Goal: Task Accomplishment & Management: Manage account settings

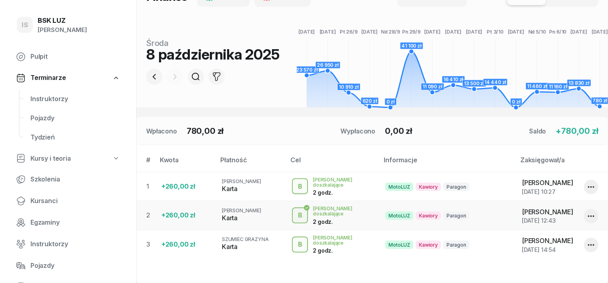
scroll to position [215, 0]
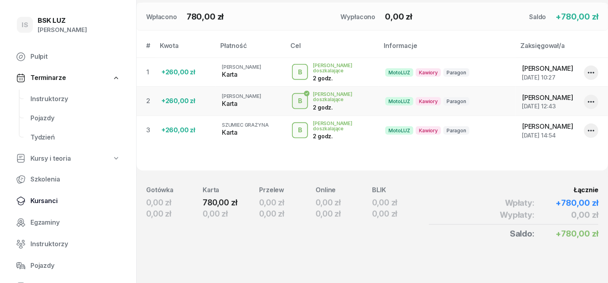
click at [45, 202] on span "Kursanci" at bounding box center [75, 201] width 90 height 10
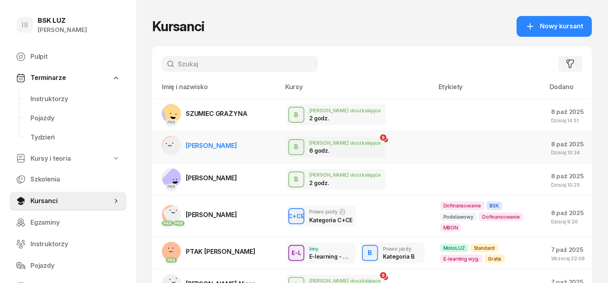
click at [186, 145] on span "[PERSON_NAME]" at bounding box center [211, 146] width 51 height 8
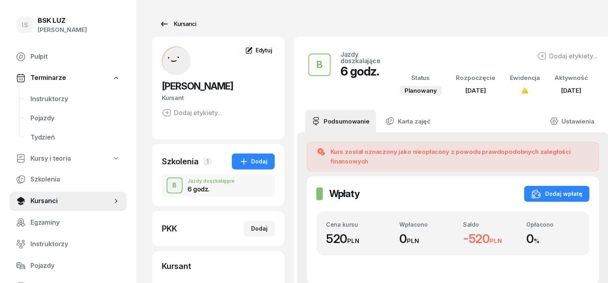
click at [165, 26] on div "Kursanci" at bounding box center [177, 24] width 37 height 10
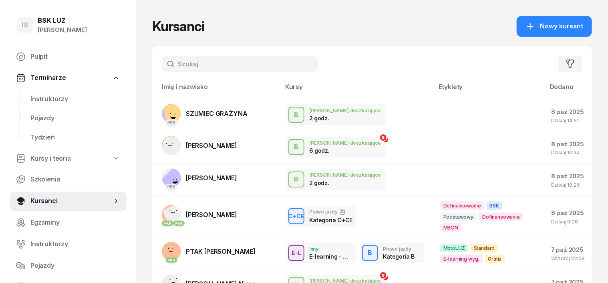
click at [165, 64] on input "text" at bounding box center [240, 64] width 156 height 16
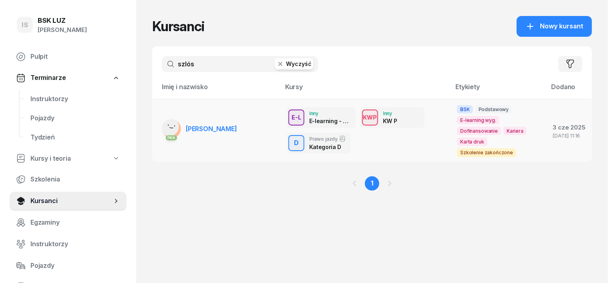
type input "szlós"
click at [158, 131] on rect at bounding box center [169, 127] width 24 height 24
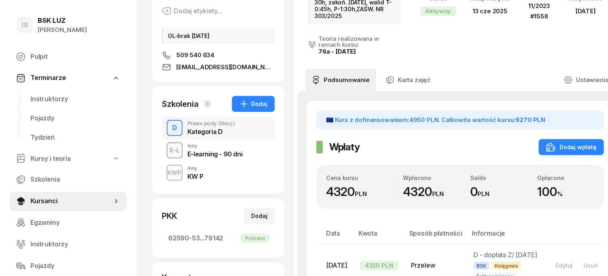
scroll to position [150, 0]
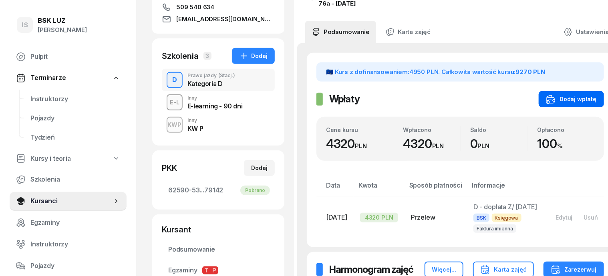
click at [581, 94] on div "Dodaj wpłatę" at bounding box center [571, 99] width 51 height 10
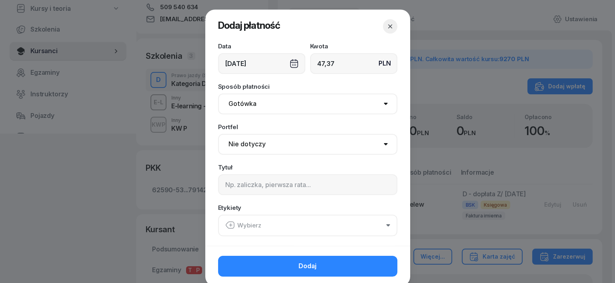
type input "47,37"
click at [291, 64] on div "[DATE]" at bounding box center [261, 63] width 87 height 21
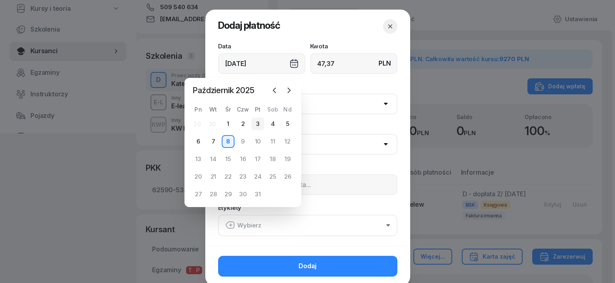
click at [258, 120] on div "3" at bounding box center [257, 124] width 13 height 13
type input "[DATE]"
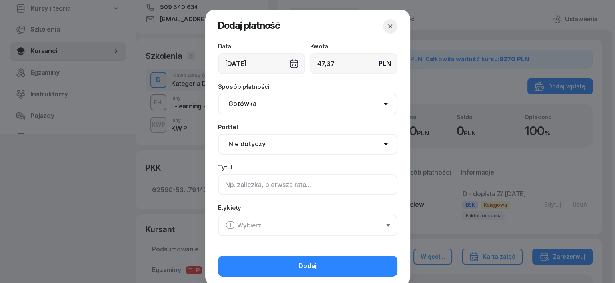
click at [226, 183] on input at bounding box center [307, 185] width 179 height 21
type input "d"
type input "D - DOPŁATA Z/7/10/2025 S"
click at [226, 223] on icon "button" at bounding box center [230, 225] width 8 height 7
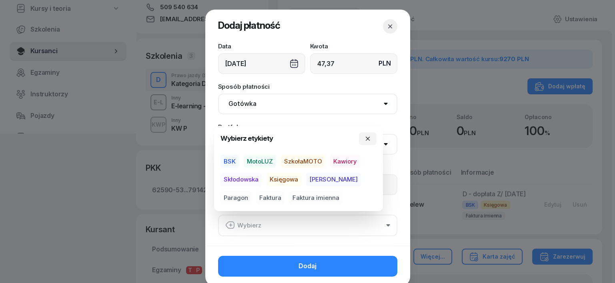
click at [227, 160] on span "BSK" at bounding box center [230, 162] width 18 height 14
click at [251, 178] on span "Skłodowska" at bounding box center [241, 180] width 41 height 14
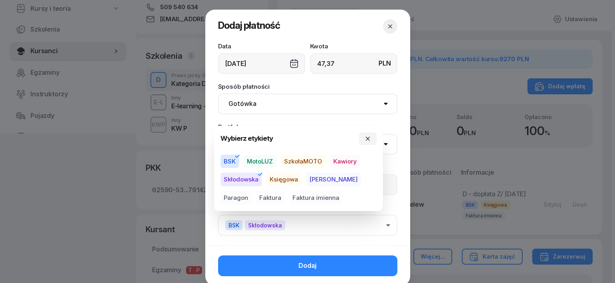
click at [294, 199] on span "Faktura imienna" at bounding box center [315, 198] width 53 height 14
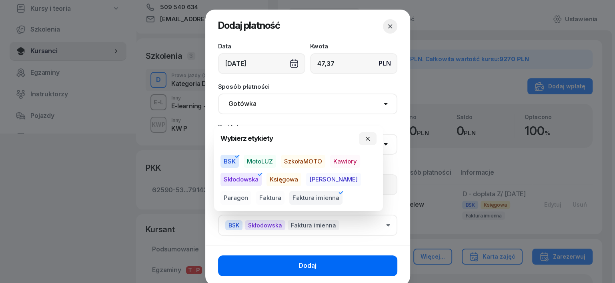
click at [355, 269] on button "Dodaj" at bounding box center [307, 266] width 179 height 21
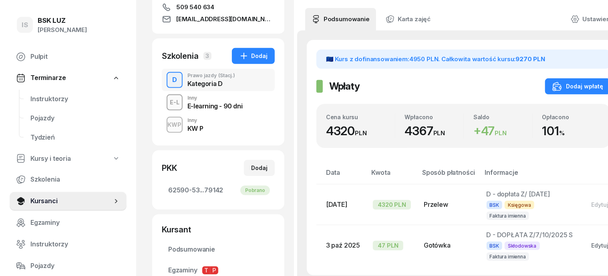
scroll to position [200, 0]
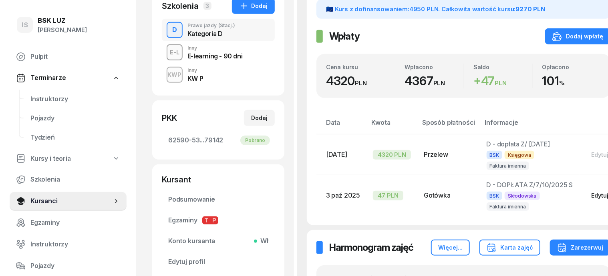
click at [591, 192] on div "Edytuj" at bounding box center [599, 195] width 17 height 7
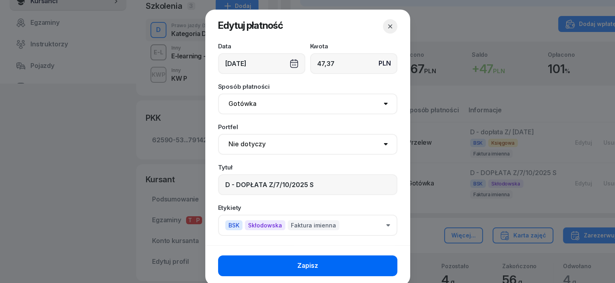
type input "47,37"
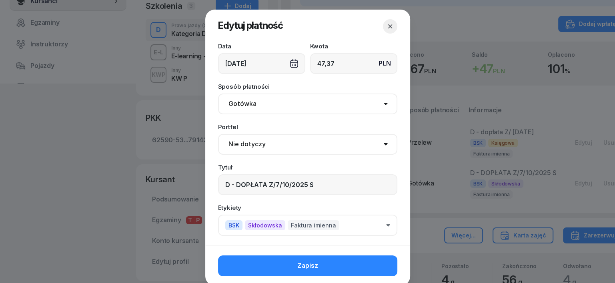
click at [355, 261] on button "Zapisz" at bounding box center [307, 266] width 179 height 21
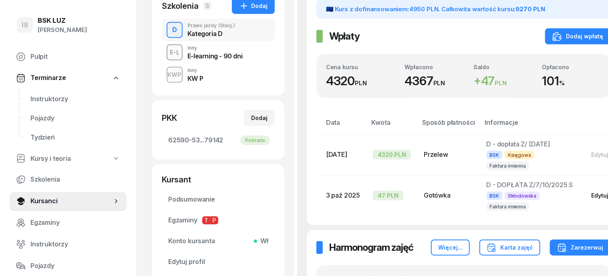
click at [591, 192] on div "Edytuj" at bounding box center [599, 195] width 17 height 7
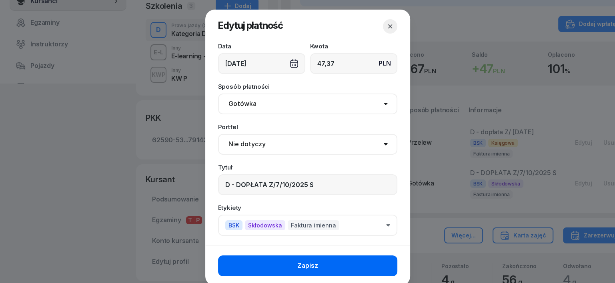
type input "47,37"
click at [345, 265] on button "Zapisz" at bounding box center [307, 266] width 179 height 21
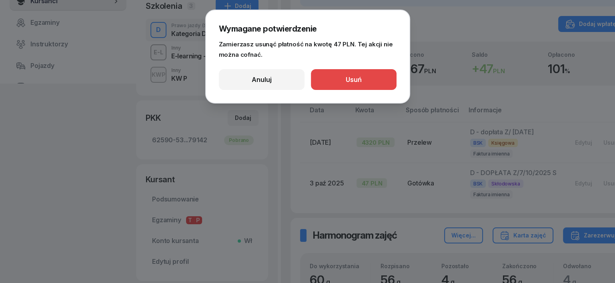
click at [375, 77] on button "Usuń" at bounding box center [354, 79] width 86 height 21
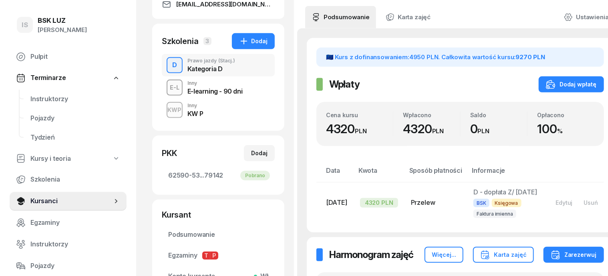
scroll to position [150, 0]
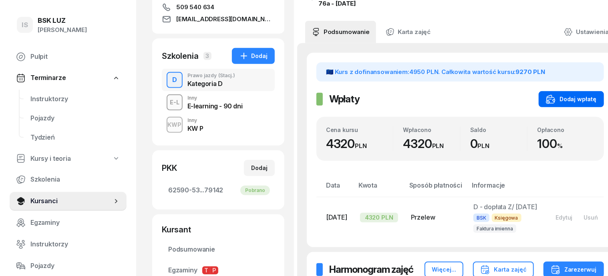
click at [582, 94] on div "Dodaj wpłatę" at bounding box center [571, 99] width 51 height 10
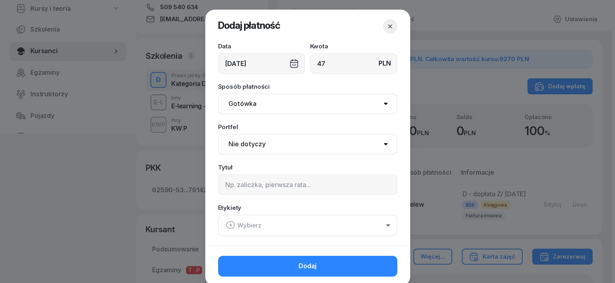
type input "47"
click at [224, 185] on input at bounding box center [307, 185] width 179 height 21
type input "D -dopłata Z/7/10/2025 S"
click at [227, 224] on icon "button" at bounding box center [230, 226] width 10 height 10
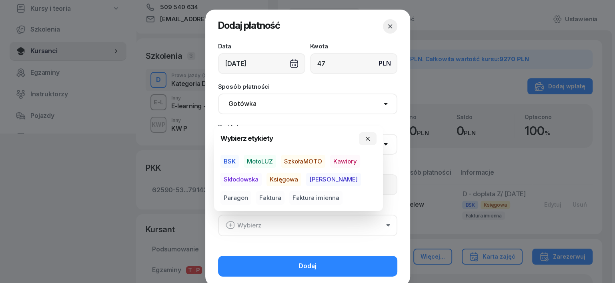
click at [228, 161] on span "BSK" at bounding box center [230, 162] width 18 height 14
click at [243, 179] on span "Skłodowska" at bounding box center [241, 180] width 41 height 14
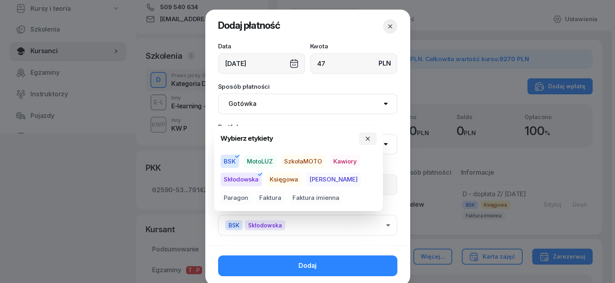
click at [289, 197] on span "Faktura imienna" at bounding box center [315, 198] width 53 height 14
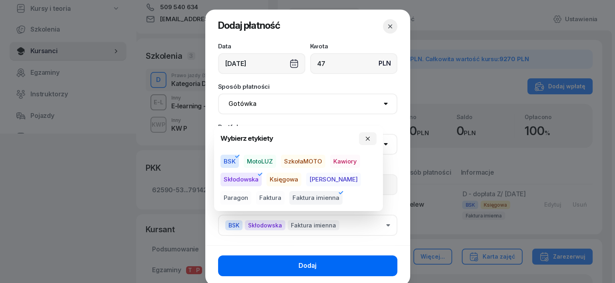
click at [370, 263] on button "Dodaj" at bounding box center [307, 266] width 179 height 21
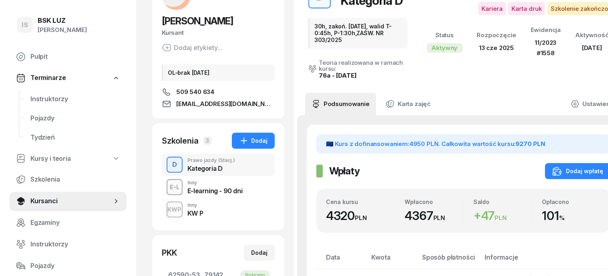
scroll to position [0, 0]
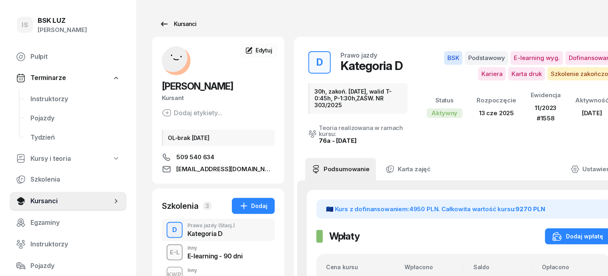
click at [172, 26] on div "Kursanci" at bounding box center [177, 24] width 37 height 10
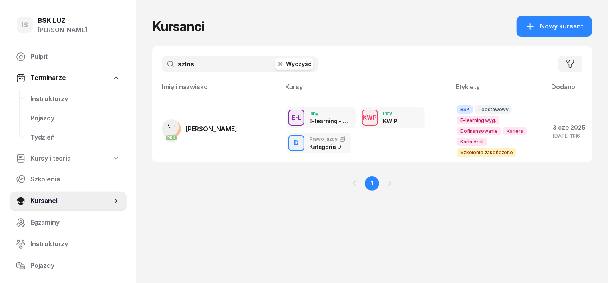
click at [276, 67] on icon "button" at bounding box center [280, 64] width 8 height 8
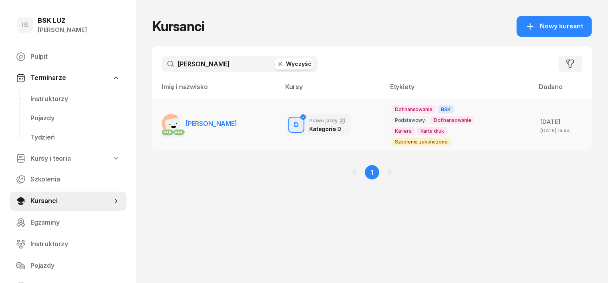
type input "[PERSON_NAME]"
click at [162, 117] on rect at bounding box center [171, 123] width 19 height 19
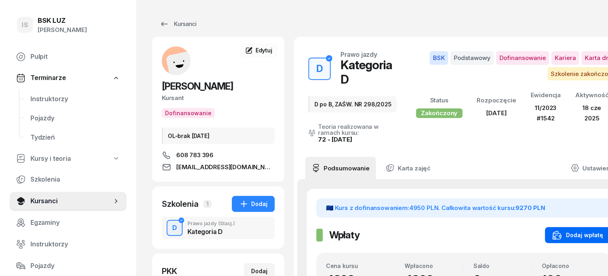
click at [586, 231] on div "Dodaj wpłatę" at bounding box center [577, 236] width 51 height 10
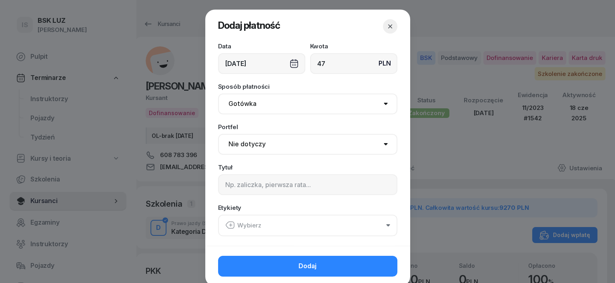
type input "47"
click at [291, 60] on div "[DATE]" at bounding box center [261, 63] width 87 height 21
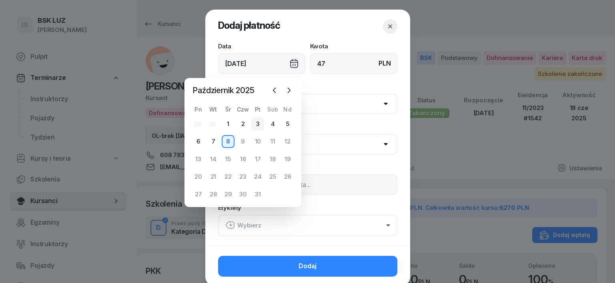
click at [258, 121] on div "3" at bounding box center [257, 124] width 13 height 13
type input "[DATE]"
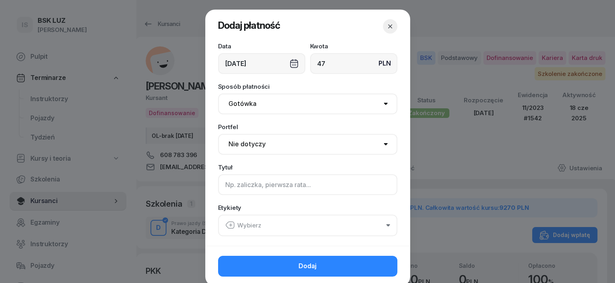
click at [227, 190] on input at bounding box center [307, 185] width 179 height 21
type input "D - dopłata Z/6/10/2025 S"
click at [232, 223] on div "Wybierz" at bounding box center [243, 226] width 36 height 10
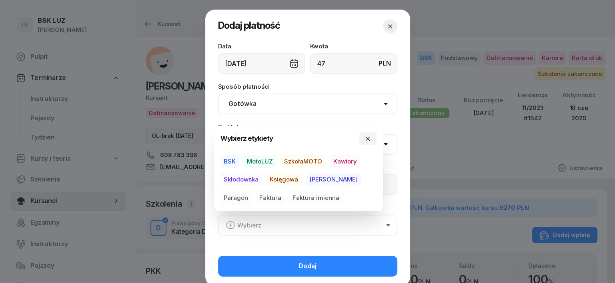
drag, startPoint x: 236, startPoint y: 157, endPoint x: 237, endPoint y: 178, distance: 21.7
click at [235, 159] on span "BSK" at bounding box center [230, 162] width 18 height 14
drag, startPoint x: 239, startPoint y: 179, endPoint x: 246, endPoint y: 188, distance: 11.2
click at [239, 179] on span "Skłodowska" at bounding box center [241, 180] width 41 height 14
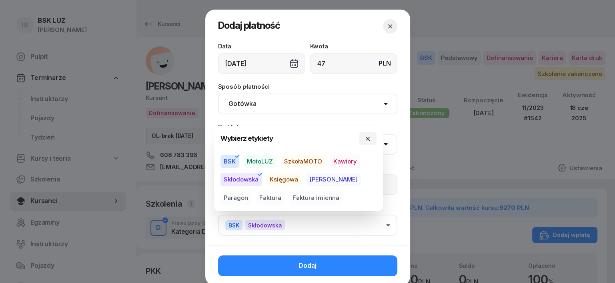
click at [289, 201] on span "Faktura imienna" at bounding box center [315, 198] width 53 height 14
click at [370, 134] on button "button" at bounding box center [368, 139] width 18 height 13
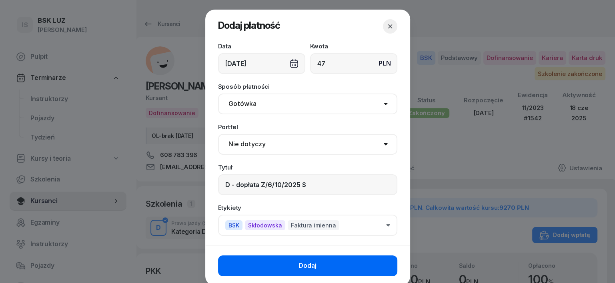
click at [363, 263] on button "Dodaj" at bounding box center [307, 266] width 179 height 21
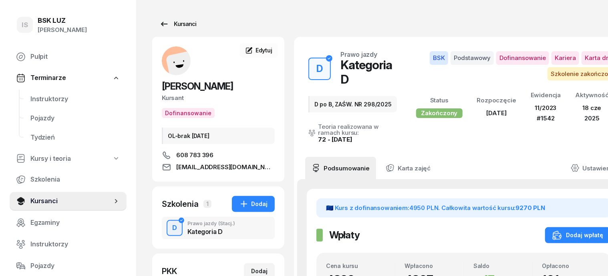
click at [167, 26] on div "Kursanci" at bounding box center [177, 24] width 37 height 10
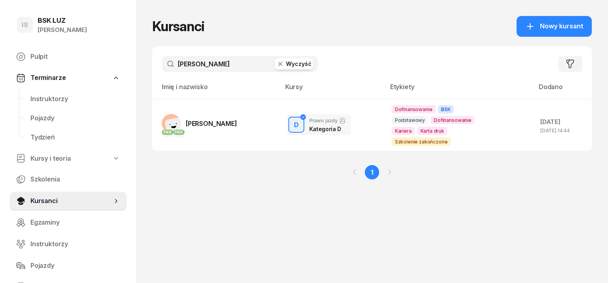
click at [276, 65] on icon "button" at bounding box center [280, 64] width 8 height 8
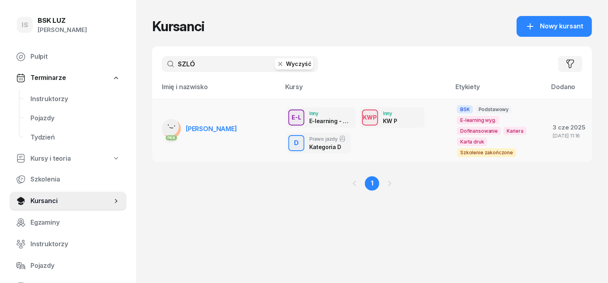
type input "SZLÓ"
click at [157, 129] on rect at bounding box center [169, 127] width 24 height 24
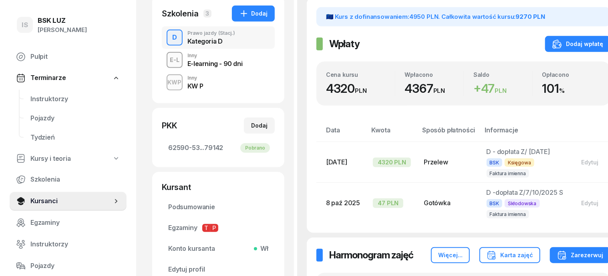
scroll to position [200, 0]
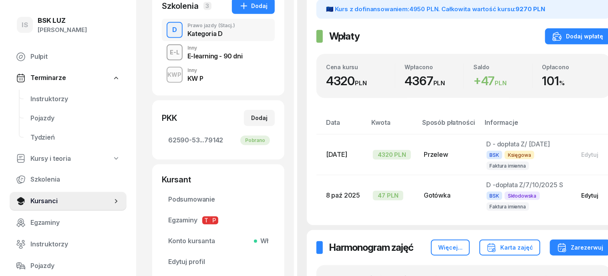
click at [581, 192] on div "Edytuj" at bounding box center [589, 195] width 17 height 7
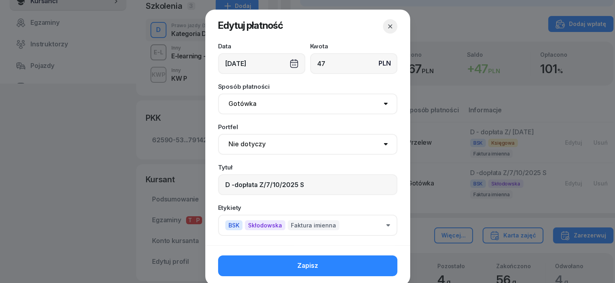
click at [293, 64] on div "[DATE]" at bounding box center [261, 63] width 87 height 21
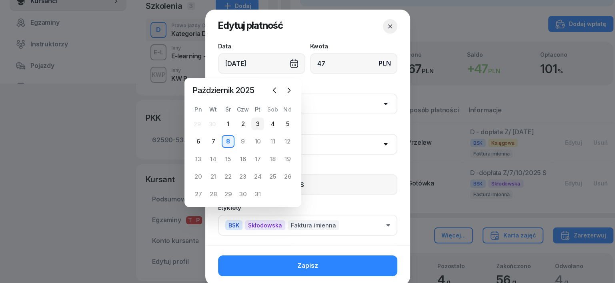
click at [260, 123] on div "3" at bounding box center [257, 124] width 13 height 13
type input "[DATE]"
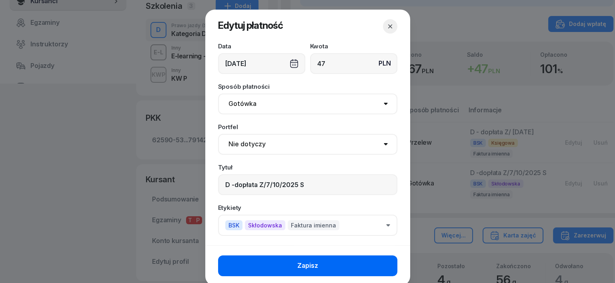
click at [347, 264] on button "Zapisz" at bounding box center [307, 266] width 179 height 21
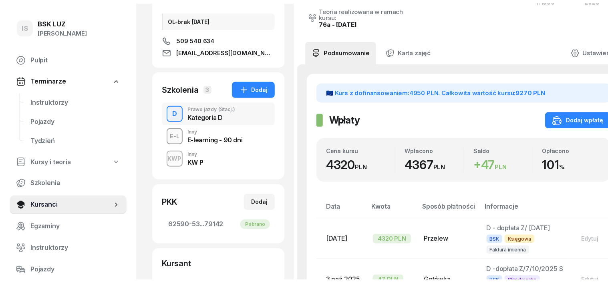
scroll to position [0, 0]
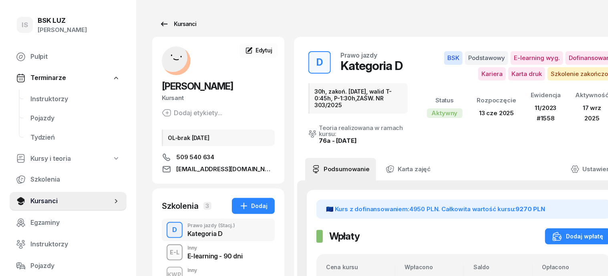
click at [171, 26] on div "Kursanci" at bounding box center [177, 24] width 37 height 10
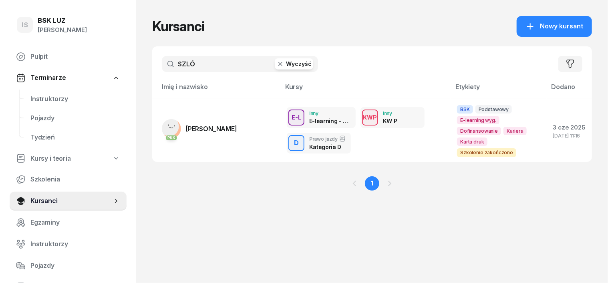
click at [276, 66] on icon "button" at bounding box center [280, 64] width 8 height 8
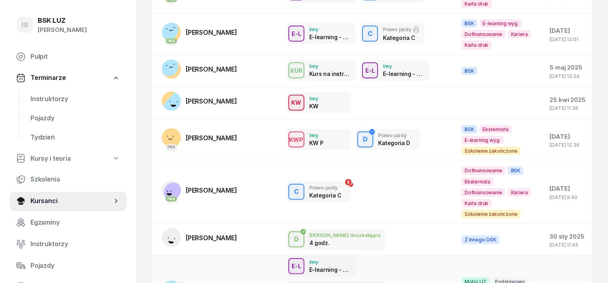
scroll to position [200, 0]
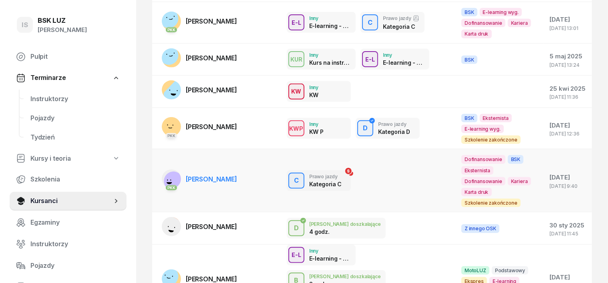
type input "[PERSON_NAME]"
click at [161, 169] on rect at bounding box center [174, 182] width 26 height 26
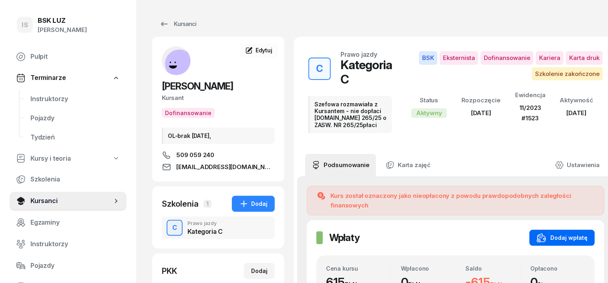
click at [570, 233] on div "Dodaj wpłatę" at bounding box center [561, 238] width 51 height 10
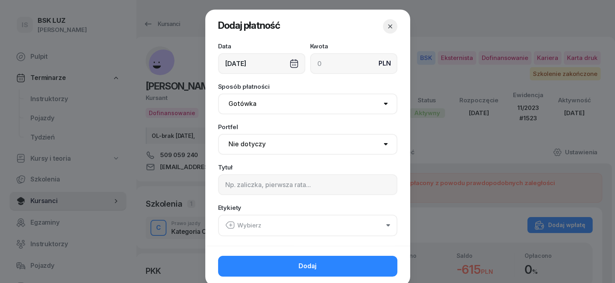
drag, startPoint x: 287, startPoint y: 62, endPoint x: 290, endPoint y: 67, distance: 5.9
click at [287, 62] on div "[DATE]" at bounding box center [261, 63] width 87 height 21
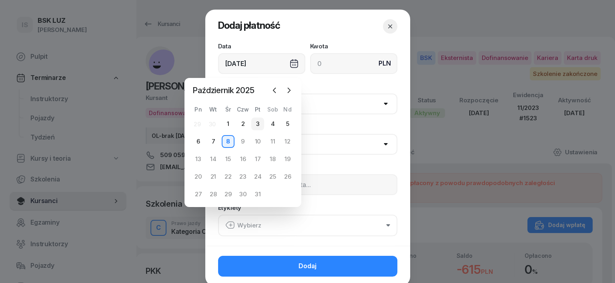
click at [258, 123] on div "3" at bounding box center [257, 124] width 13 height 13
type input "[DATE]"
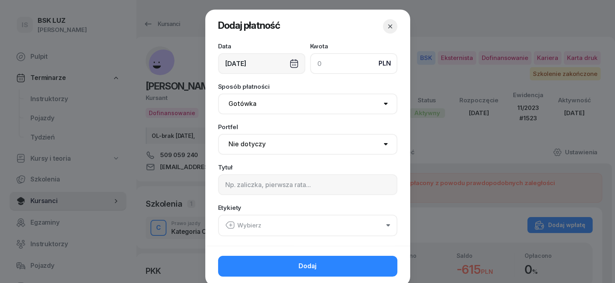
click at [322, 59] on input at bounding box center [353, 63] width 87 height 21
type input "615"
click at [225, 185] on input at bounding box center [307, 185] width 179 height 21
type input "C - dopłata Z/5/10/2025 S"
click at [227, 221] on icon "button" at bounding box center [230, 226] width 10 height 10
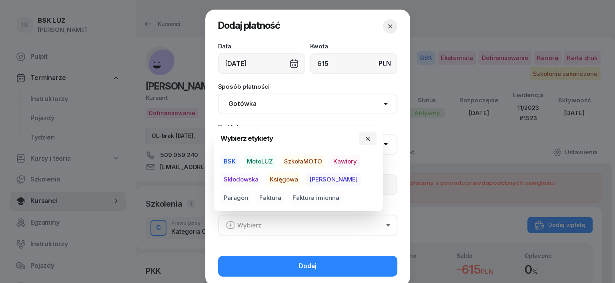
click at [231, 163] on span "BSK" at bounding box center [230, 162] width 18 height 14
click at [242, 181] on span "Skłodowska" at bounding box center [241, 180] width 41 height 14
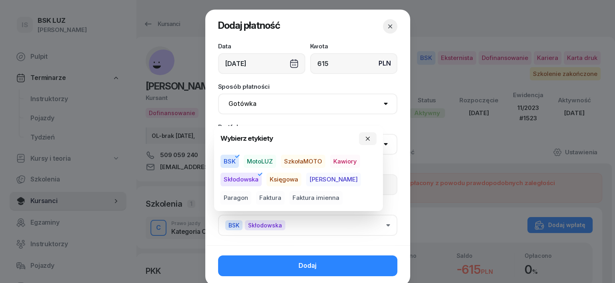
click at [289, 197] on span "Faktura imienna" at bounding box center [315, 198] width 53 height 14
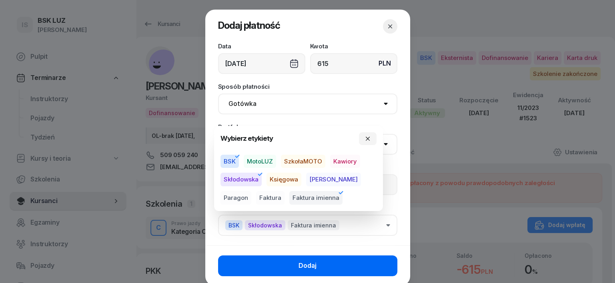
click at [344, 264] on button "Dodaj" at bounding box center [307, 266] width 179 height 21
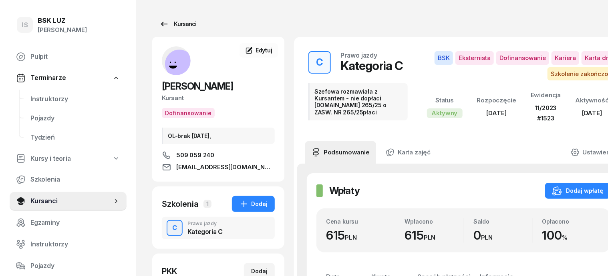
click at [161, 21] on div "Kursanci" at bounding box center [177, 24] width 37 height 10
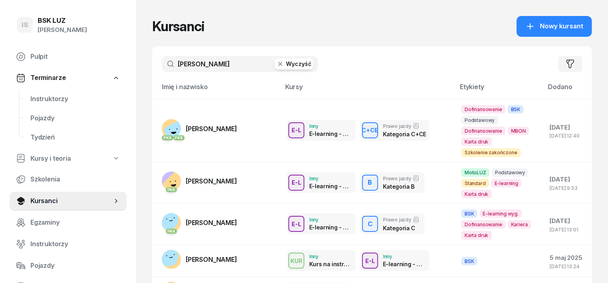
click at [278, 63] on icon "button" at bounding box center [280, 64] width 4 height 4
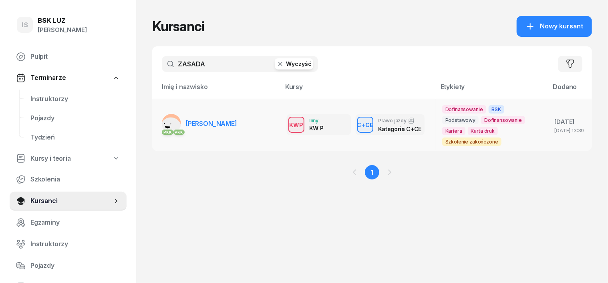
type input "ZASADA"
click at [158, 121] on rect at bounding box center [170, 127] width 25 height 25
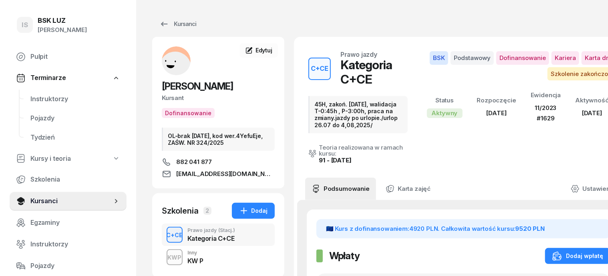
click at [167, 229] on div "button" at bounding box center [174, 235] width 14 height 14
click at [163, 237] on div "C+CE" at bounding box center [174, 235] width 23 height 10
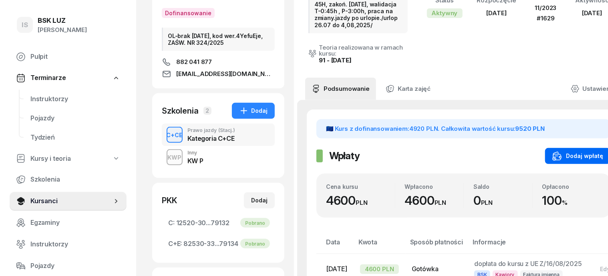
click at [581, 151] on div "Dodaj wpłatę" at bounding box center [577, 156] width 51 height 10
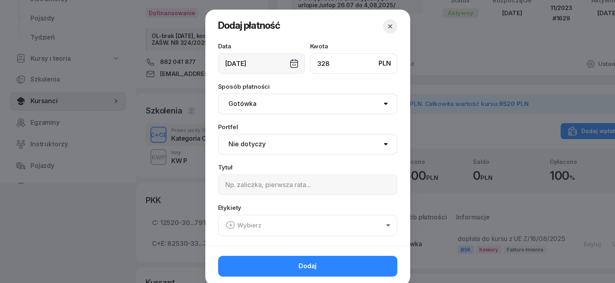
type input "328"
click at [287, 64] on div "[DATE]" at bounding box center [261, 63] width 87 height 21
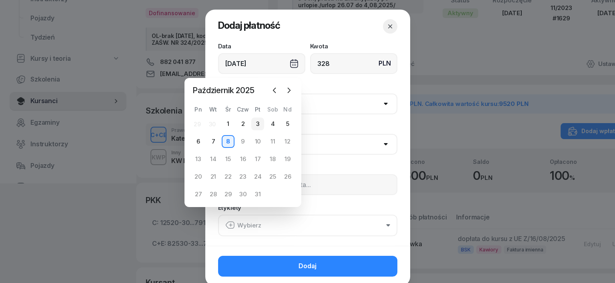
click at [256, 128] on div "3" at bounding box center [257, 124] width 13 height 13
type input "[DATE]"
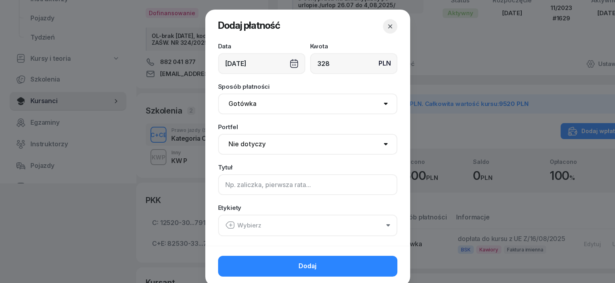
click at [223, 192] on input at bounding box center [307, 185] width 179 height 21
type input "CCE - dopłata Z/4/10/2025 S"
click at [225, 224] on icon "button" at bounding box center [230, 226] width 10 height 10
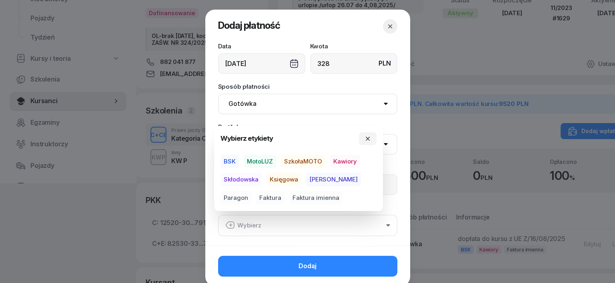
drag, startPoint x: 229, startPoint y: 159, endPoint x: 235, endPoint y: 171, distance: 13.8
click at [228, 162] on span "BSK" at bounding box center [230, 162] width 18 height 14
drag, startPoint x: 240, startPoint y: 177, endPoint x: 232, endPoint y: 201, distance: 25.8
click at [240, 178] on span "Skłodowska" at bounding box center [241, 180] width 41 height 14
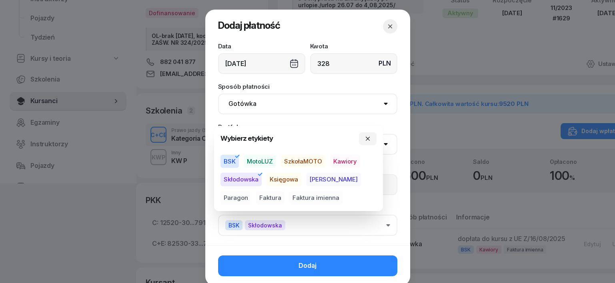
click at [289, 197] on span "Faktura imienna" at bounding box center [315, 198] width 53 height 14
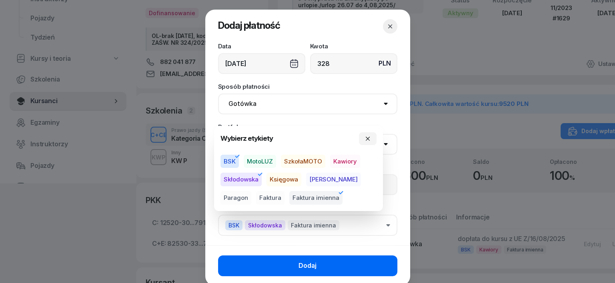
click at [319, 265] on button "Dodaj" at bounding box center [307, 266] width 179 height 21
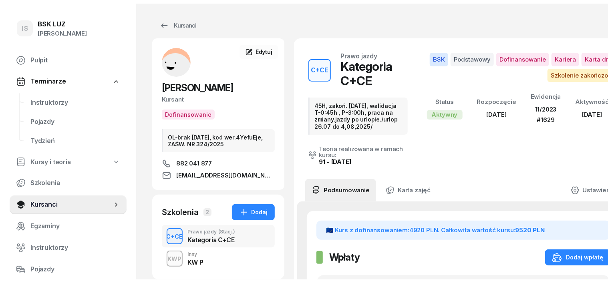
scroll to position [0, 0]
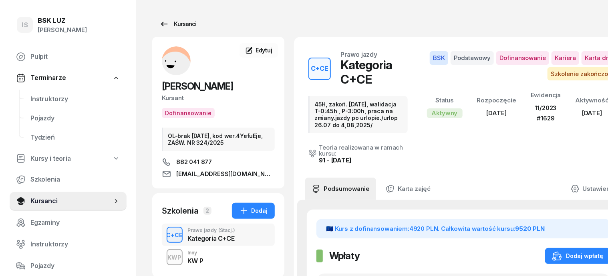
click at [167, 26] on div "Kursanci" at bounding box center [177, 24] width 37 height 10
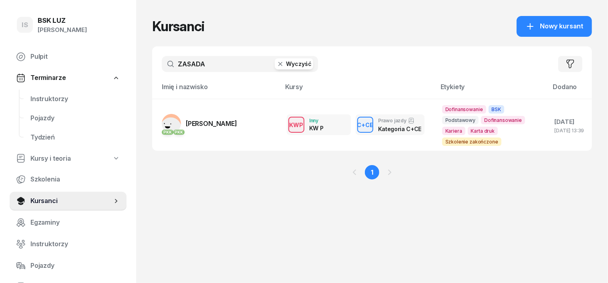
click at [276, 66] on icon "button" at bounding box center [280, 64] width 8 height 8
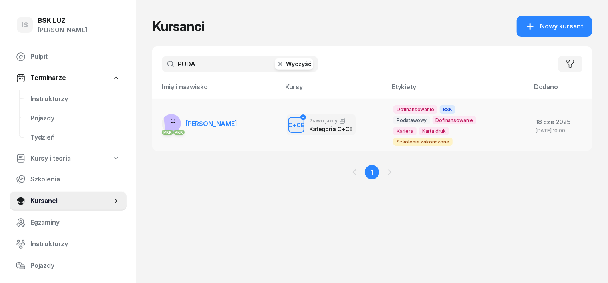
type input "PUDA"
click at [164, 126] on rect at bounding box center [175, 123] width 23 height 23
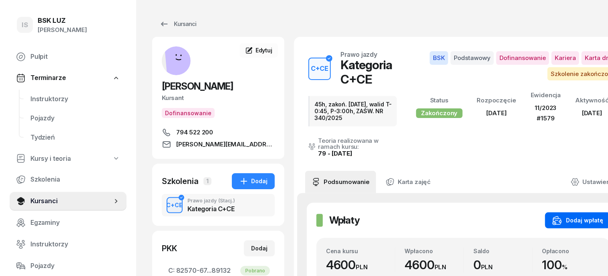
click at [591, 216] on div "Dodaj wpłatę" at bounding box center [577, 221] width 51 height 10
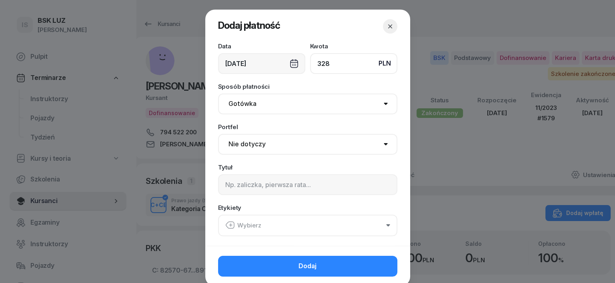
type input "328"
click at [289, 67] on div "[DATE]" at bounding box center [261, 63] width 87 height 21
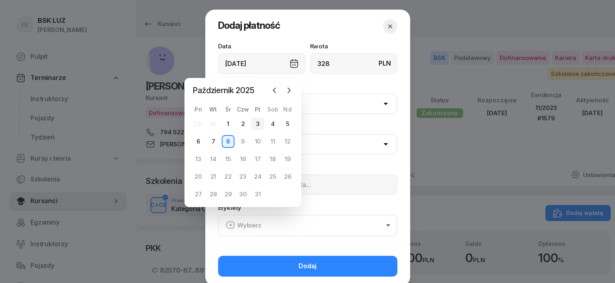
click at [257, 121] on div "3" at bounding box center [257, 124] width 13 height 13
type input "[DATE]"
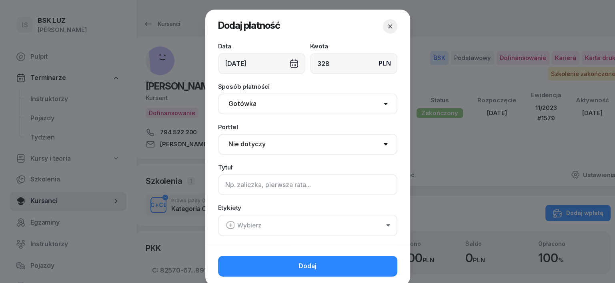
click at [223, 189] on input at bounding box center [307, 185] width 179 height 21
type input "CCE - dopłata Z/3/10/2025 S"
click at [227, 222] on icon "button" at bounding box center [230, 226] width 10 height 10
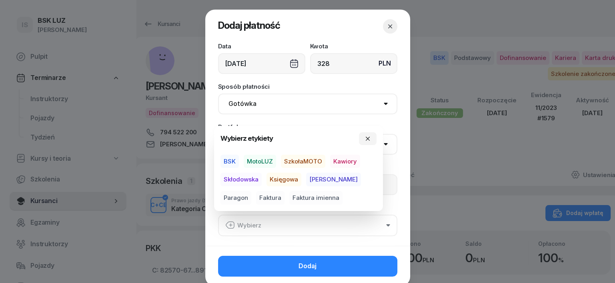
drag, startPoint x: 226, startPoint y: 160, endPoint x: 229, endPoint y: 165, distance: 5.2
click at [226, 160] on span "BSK" at bounding box center [230, 162] width 18 height 14
drag, startPoint x: 239, startPoint y: 179, endPoint x: 239, endPoint y: 183, distance: 4.4
click at [239, 180] on span "Skłodowska" at bounding box center [241, 180] width 41 height 14
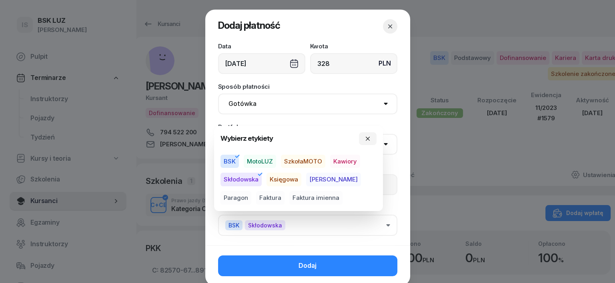
click at [256, 199] on span "Faktura" at bounding box center [270, 198] width 28 height 14
click at [278, 192] on icon "button" at bounding box center [283, 193] width 10 height 10
click at [289, 192] on span "Faktura imienna" at bounding box center [315, 198] width 53 height 14
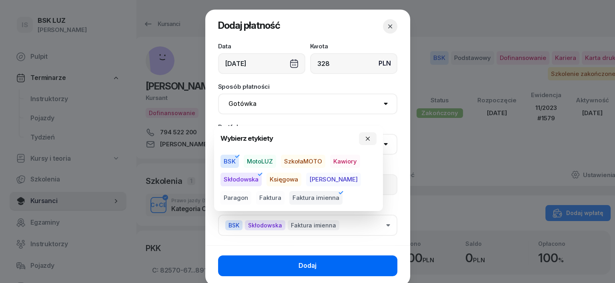
click at [383, 259] on button "Dodaj" at bounding box center [307, 266] width 179 height 21
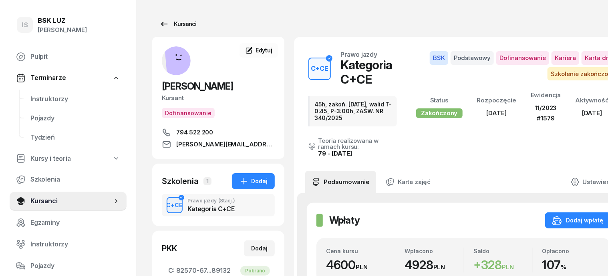
click at [163, 24] on div "Kursanci" at bounding box center [177, 24] width 37 height 10
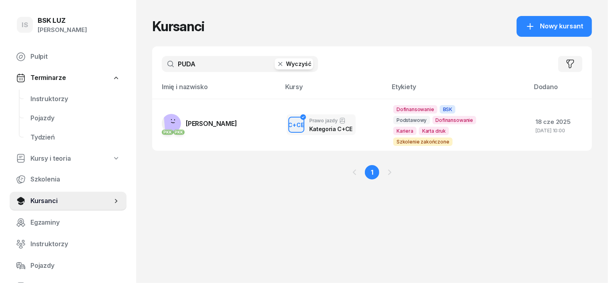
click at [275, 68] on button "Wyczyść" at bounding box center [294, 63] width 38 height 11
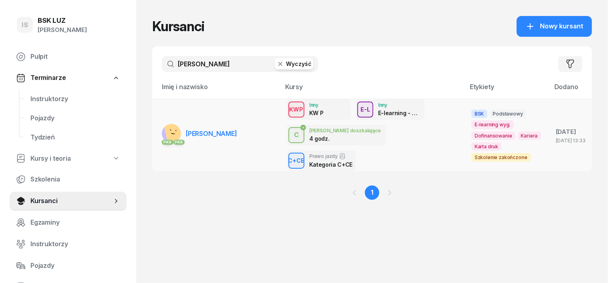
type input "[PERSON_NAME]"
click at [171, 133] on icon at bounding box center [172, 133] width 3 height 1
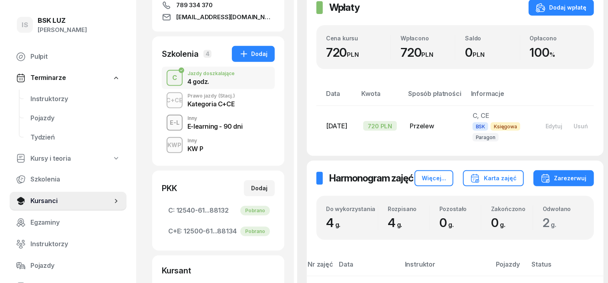
scroll to position [150, 0]
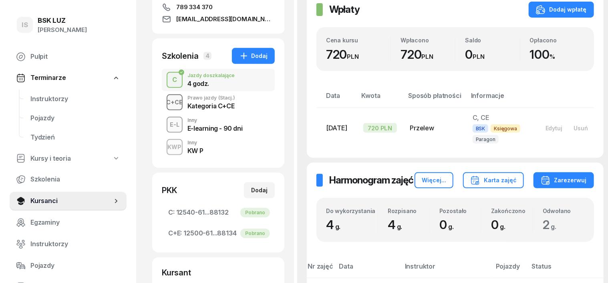
click at [163, 107] on div "C+CE" at bounding box center [174, 102] width 23 height 10
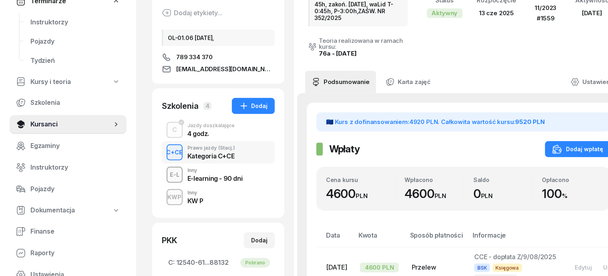
scroll to position [100, 0]
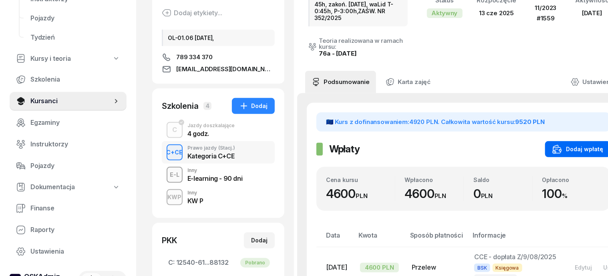
click at [581, 145] on div "Dodaj wpłatę" at bounding box center [577, 150] width 51 height 10
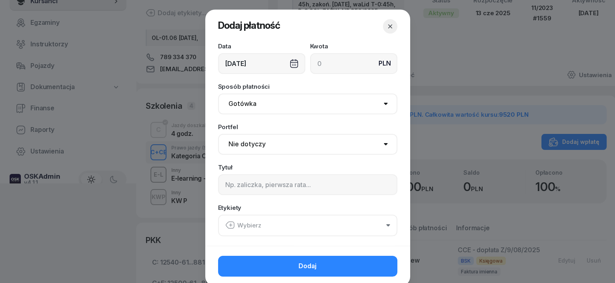
drag, startPoint x: 292, startPoint y: 61, endPoint x: 289, endPoint y: 65, distance: 5.1
click at [291, 62] on div "[DATE]" at bounding box center [261, 63] width 87 height 21
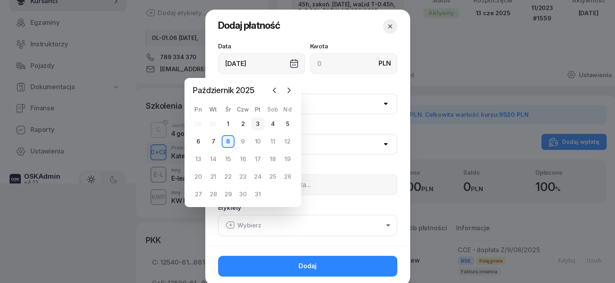
click at [253, 123] on div "3" at bounding box center [257, 124] width 13 height 13
type input "[DATE]"
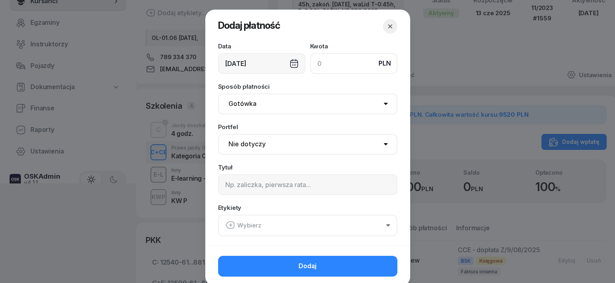
click at [327, 64] on input at bounding box center [353, 63] width 87 height 21
type input "328"
click at [225, 189] on input at bounding box center [307, 185] width 179 height 21
type input "CCE -dopłata z/2/10/2025 s"
drag, startPoint x: 225, startPoint y: 221, endPoint x: 237, endPoint y: 242, distance: 24.4
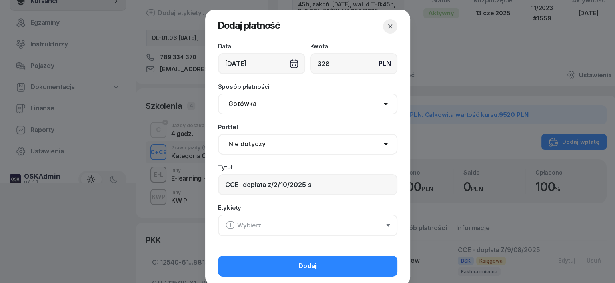
click at [225, 221] on icon "button" at bounding box center [230, 226] width 10 height 10
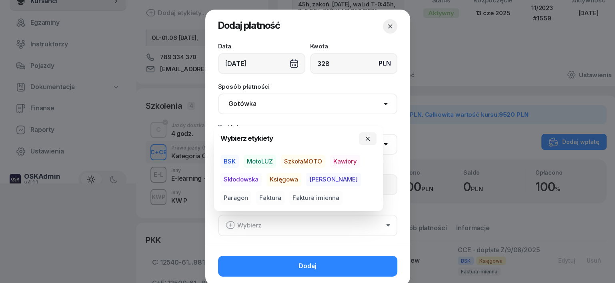
click at [228, 162] on span "BSK" at bounding box center [230, 162] width 18 height 14
click at [235, 179] on span "Skłodowska" at bounding box center [241, 180] width 41 height 14
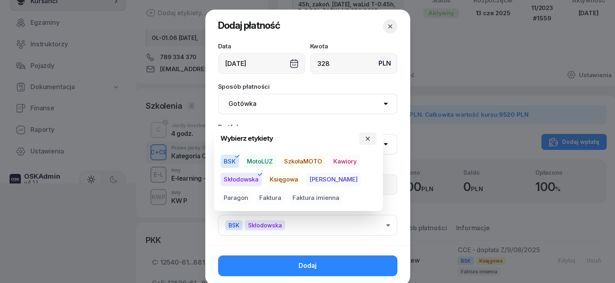
click at [289, 197] on span "Faktura imienna" at bounding box center [315, 198] width 53 height 14
click at [367, 140] on icon "button" at bounding box center [368, 139] width 4 height 4
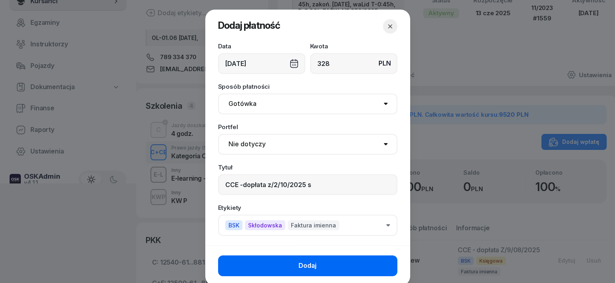
click at [349, 265] on button "Dodaj" at bounding box center [307, 266] width 179 height 21
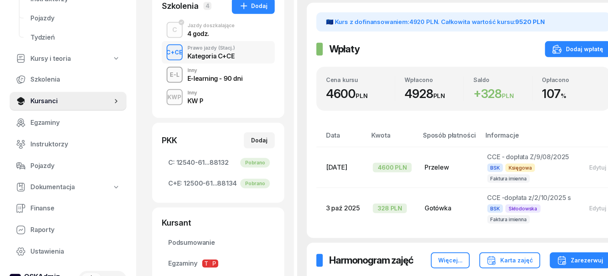
scroll to position [200, 0]
click at [169, 37] on div "C" at bounding box center [174, 30] width 11 height 14
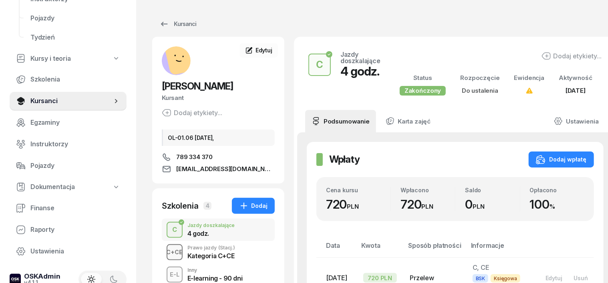
click at [163, 257] on div "C+CE" at bounding box center [174, 252] width 23 height 10
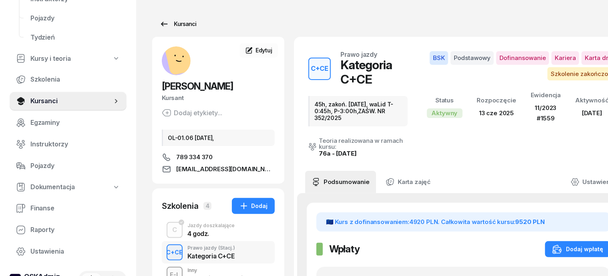
click at [169, 22] on div "Kursanci" at bounding box center [177, 24] width 37 height 10
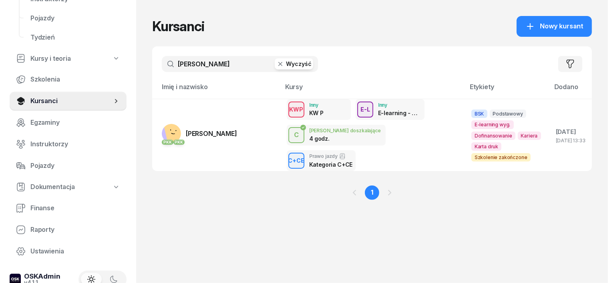
click at [276, 66] on icon "button" at bounding box center [280, 64] width 8 height 8
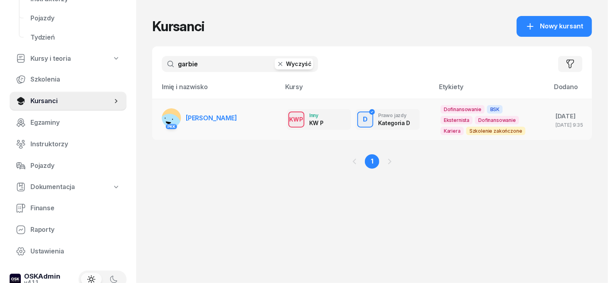
type input "garbie"
click at [156, 115] on rect at bounding box center [169, 125] width 31 height 31
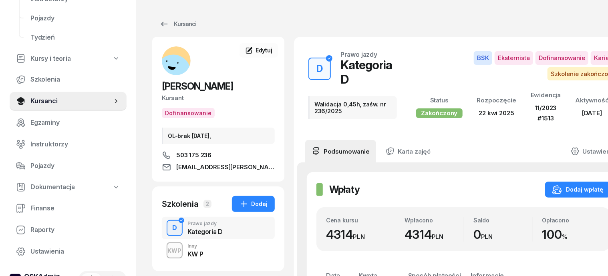
click at [169, 230] on div "D" at bounding box center [174, 228] width 11 height 14
click at [582, 185] on div "Dodaj wpłatę" at bounding box center [577, 190] width 51 height 10
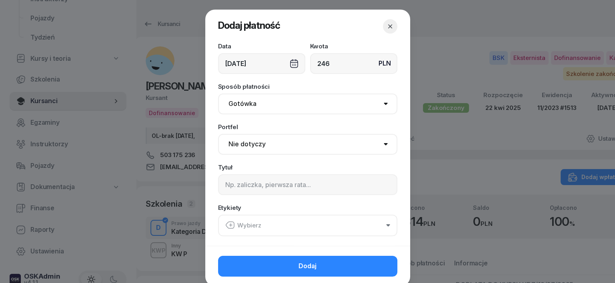
type input "246"
click at [290, 66] on div "[DATE]" at bounding box center [261, 63] width 87 height 21
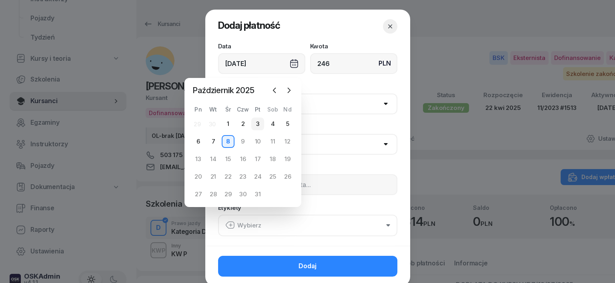
click at [257, 126] on div "3" at bounding box center [257, 124] width 13 height 13
type input "[DATE]"
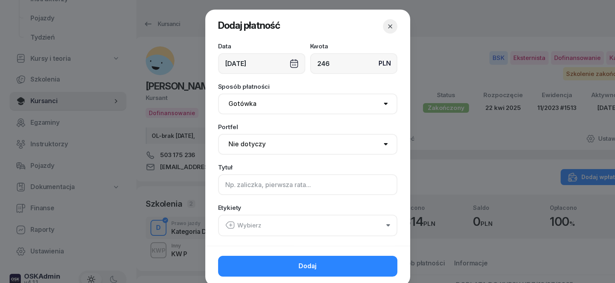
drag, startPoint x: 223, startPoint y: 188, endPoint x: 195, endPoint y: 201, distance: 30.4
click at [218, 193] on input at bounding box center [307, 185] width 179 height 21
type input "D - dopłata Z/1/10/2025 S"
click at [225, 223] on icon "button" at bounding box center [230, 226] width 10 height 10
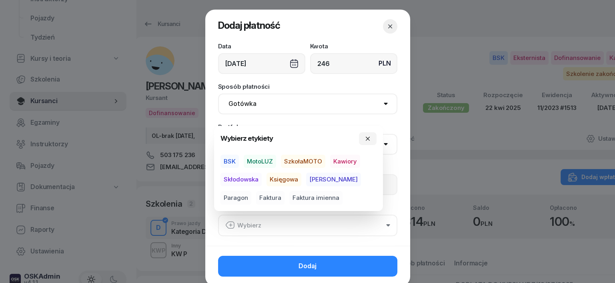
click at [229, 159] on span "BSK" at bounding box center [230, 162] width 18 height 14
drag, startPoint x: 235, startPoint y: 183, endPoint x: 247, endPoint y: 211, distance: 30.6
click at [239, 194] on div "BSK MotoLUZ SzkołaMOTO Kawiory Skłodowska Księgowa [PERSON_NAME] Faktura Faktur…" at bounding box center [299, 180] width 156 height 50
click at [259, 179] on span "Skłodowska" at bounding box center [241, 180] width 41 height 14
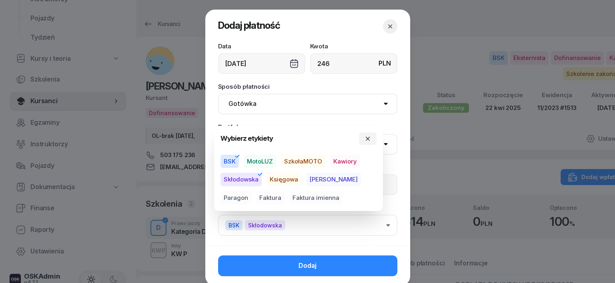
click at [295, 197] on span "Faktura imienna" at bounding box center [315, 198] width 53 height 14
click at [368, 137] on icon "button" at bounding box center [368, 139] width 6 height 6
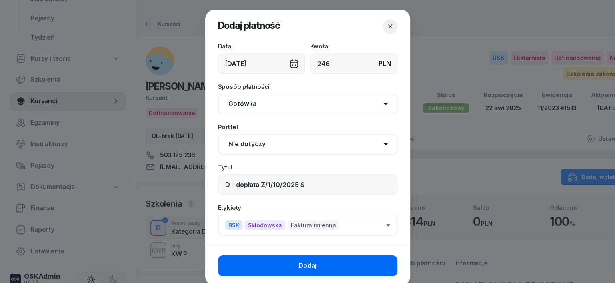
click at [371, 269] on button "Dodaj" at bounding box center [307, 266] width 179 height 21
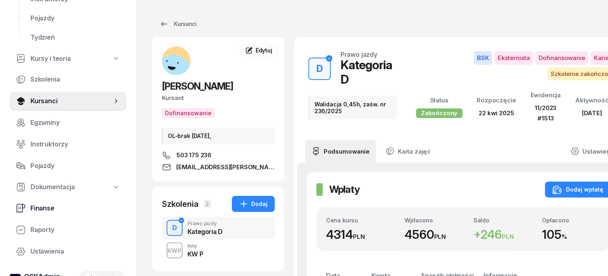
click at [48, 208] on span "Finanse" at bounding box center [75, 208] width 90 height 10
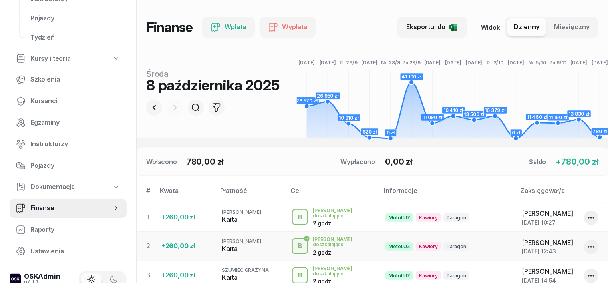
scroll to position [50, 0]
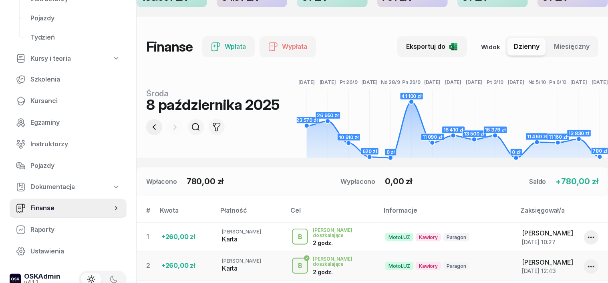
click at [153, 129] on icon "button" at bounding box center [154, 128] width 3 height 6
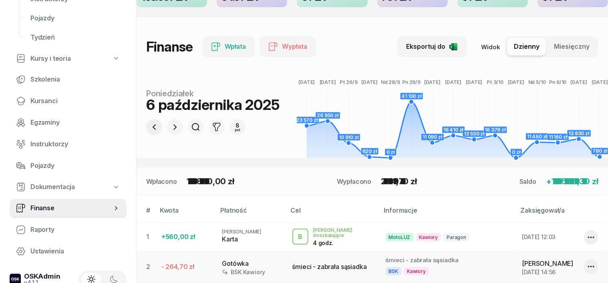
click at [153, 129] on icon "button" at bounding box center [154, 128] width 3 height 6
click at [149, 130] on icon "button" at bounding box center [154, 128] width 10 height 10
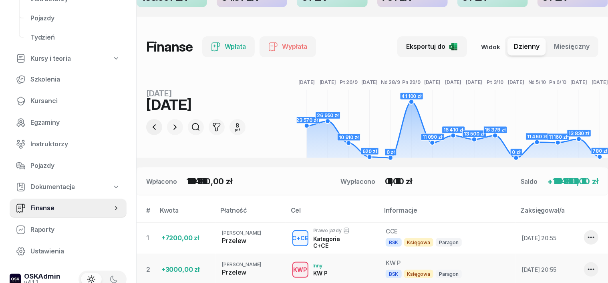
click at [149, 130] on icon "button" at bounding box center [154, 128] width 10 height 10
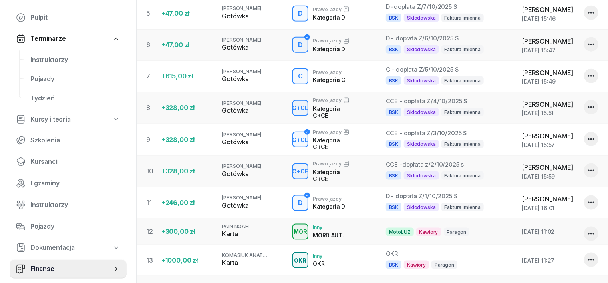
scroll to position [0, 0]
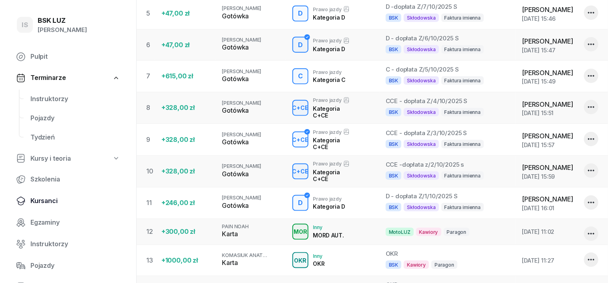
drag, startPoint x: 44, startPoint y: 199, endPoint x: 42, endPoint y: 203, distance: 4.3
click at [44, 199] on span "Kursanci" at bounding box center [75, 201] width 90 height 10
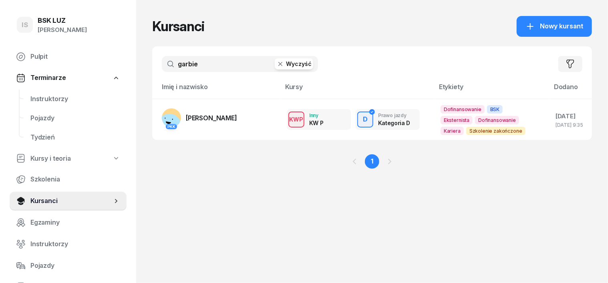
click at [278, 65] on icon "button" at bounding box center [280, 64] width 4 height 4
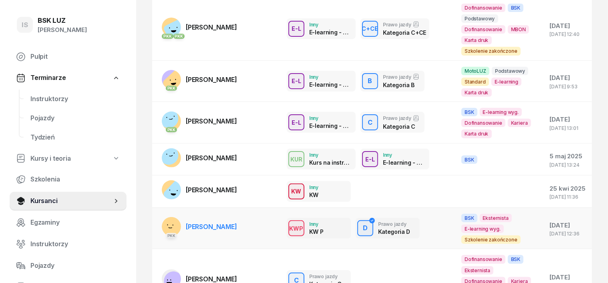
scroll to position [150, 0]
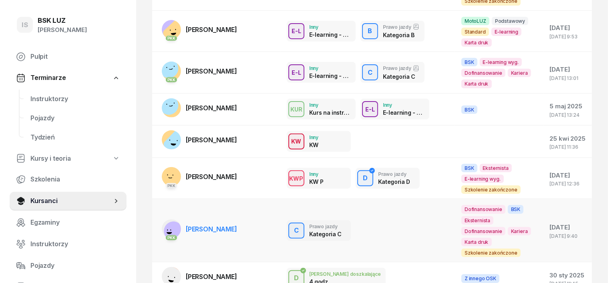
type input "[PERSON_NAME]"
click at [161, 219] on rect at bounding box center [174, 232] width 26 height 26
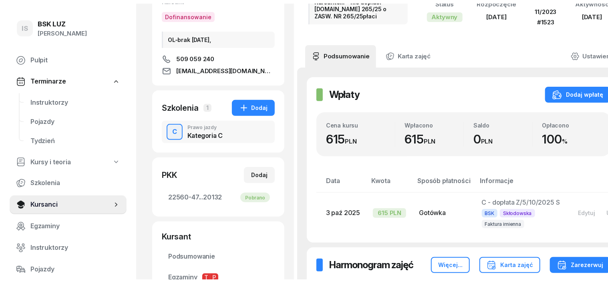
scroll to position [100, 0]
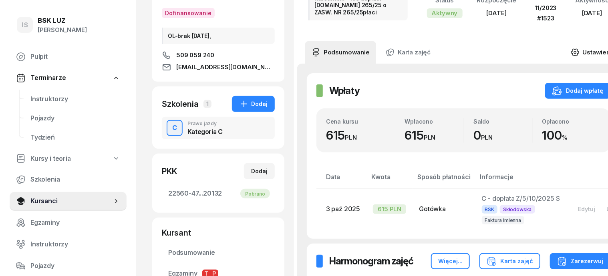
click at [570, 48] on icon at bounding box center [574, 52] width 9 height 9
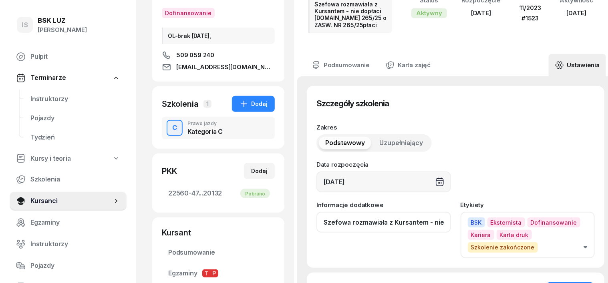
click at [432, 212] on input "Szefowa rozmawiała z Kursantem - nie dopłaci [DOMAIN_NAME] 265/25 o ZASW. NR 26…" at bounding box center [383, 222] width 135 height 21
click at [349, 212] on input "Szefowa rozmawiała z Kursantem - nie d opłaci [DOMAIN_NAME] 265/25 o ZASW. NR 2…" at bounding box center [383, 222] width 135 height 21
click at [432, 212] on input "Szefowa rozmawiała z Kursantem - nie opłaci [DOMAIN_NAME] 265/25 o ZASW. NR 265…" at bounding box center [383, 222] width 135 height 21
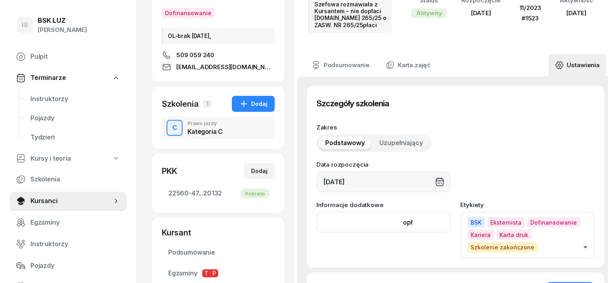
click at [397, 212] on input "Szefowa rozmawiała z Kursantem - nie opł aci [DOMAIN_NAME] 265/25 o ZASW. NR 26…" at bounding box center [383, 222] width 135 height 21
click at [349, 212] on input "Szefowa rozmawiała z Kursantem - aci [DOMAIN_NAME] 265/25 o ZASW. NR 265/25płaci" at bounding box center [383, 222] width 135 height 21
click at [411, 212] on input "Szefowa rozmawiała z Kursan [DOMAIN_NAME] 265/25 o ZASW. NR 265/25płaci" at bounding box center [383, 222] width 135 height 21
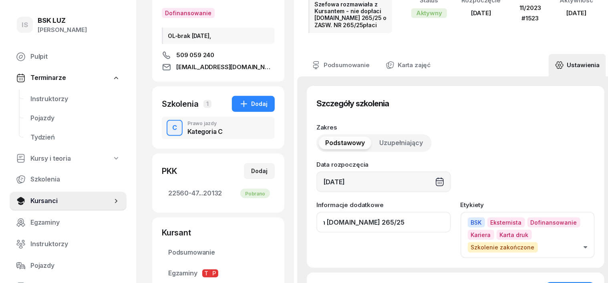
click at [420, 212] on input "Szefowa rozmawiała z Kursan [DOMAIN_NAME] 265/25 o ZASW. NR 265/25płaci" at bounding box center [383, 222] width 135 height 21
click at [435, 212] on input "Szefowa rozmawiała z Kursan [DOMAIN_NAME] 265 ZASW. NR 265/25płaci" at bounding box center [383, 222] width 135 height 21
click at [432, 212] on input "Szefowa rozmawiała z Kursan [DOMAIN_NAME] 265 ZASW. NR 265/25płaci" at bounding box center [383, 222] width 135 height 21
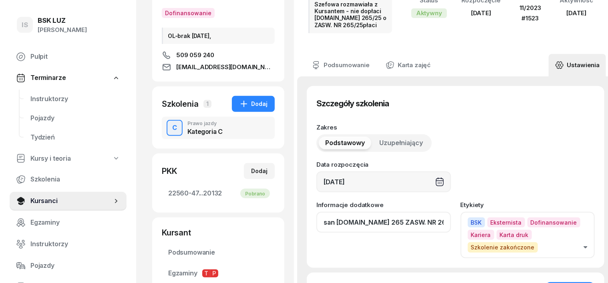
click at [432, 212] on input "Szefowa rozmawiała z Kursan [DOMAIN_NAME] 265 ZASW. NR 265/25płaci" at bounding box center [383, 222] width 135 height 21
click at [431, 212] on input "Szefowa rozmawiała z Kursan [DOMAIN_NAME] 265 ZASW. NR 265/25płaci" at bounding box center [383, 222] width 135 height 21
click at [432, 212] on input "Szefowa rozmawiała z Kursan [DOMAIN_NAME] 265 ZASW. NR 265/25płaci" at bounding box center [383, 222] width 135 height 21
click at [417, 212] on input "Szefowa rozmawiała z Kursan [DOMAIN_NAME] 265 ZASW. NR 265/25płaci" at bounding box center [383, 222] width 135 height 21
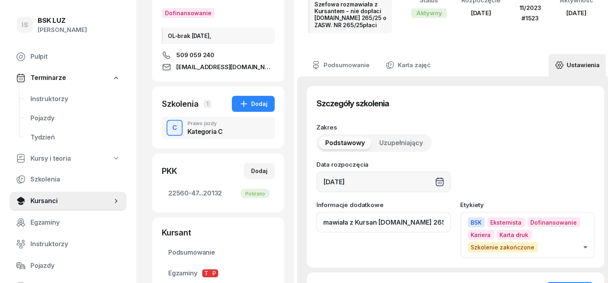
click at [431, 212] on input "Szefowa rozmawiała z Kursan [DOMAIN_NAME] 265/2025płaci" at bounding box center [383, 222] width 135 height 21
click at [431, 212] on input "Szefowa rozmawiała z Kursan [DOMAIN_NAME] 265/2025ci" at bounding box center [383, 222] width 135 height 21
click at [368, 212] on input "Szefowa rozmawiała z Kursan [DOMAIN_NAME] 265/2025" at bounding box center [383, 222] width 135 height 21
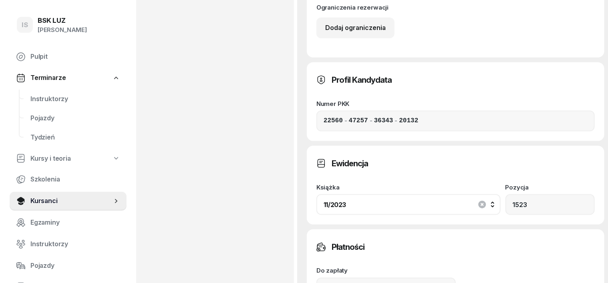
scroll to position [601, 0]
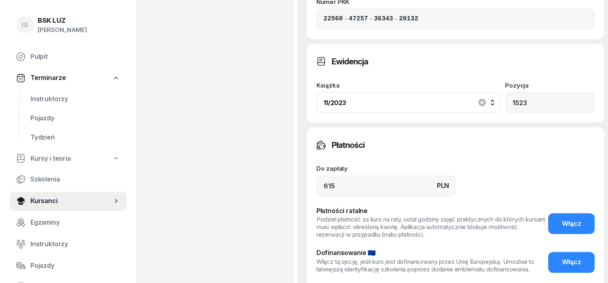
type input "Szefowa rozmawiała z Kursantem -nie dopłaci [DOMAIN_NAME] 265/2025"
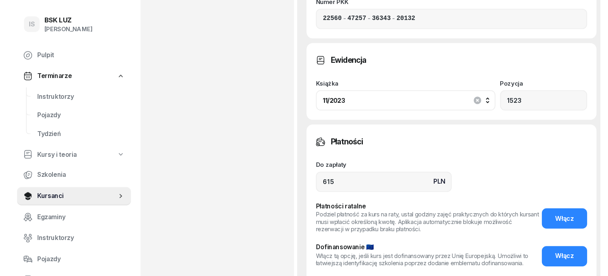
scroll to position [0, 0]
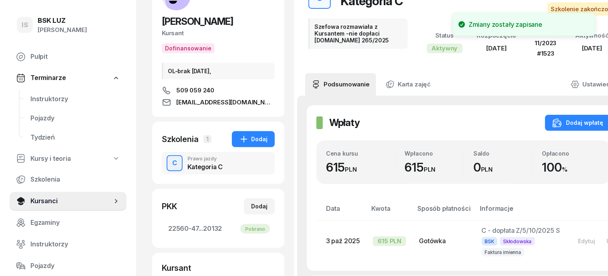
scroll to position [50, 0]
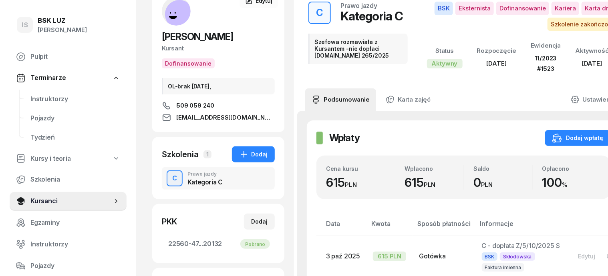
click at [170, 6] on rect at bounding box center [179, 14] width 39 height 39
click at [45, 203] on span "Kursanci" at bounding box center [71, 201] width 82 height 10
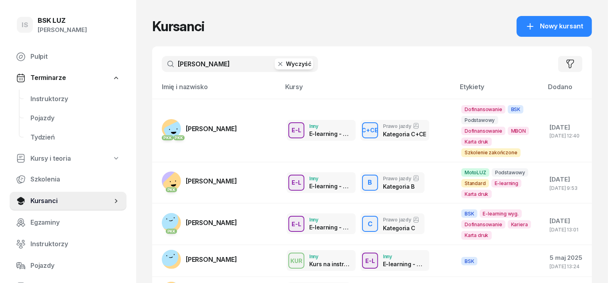
click at [275, 69] on button "Wyczyść" at bounding box center [294, 63] width 38 height 11
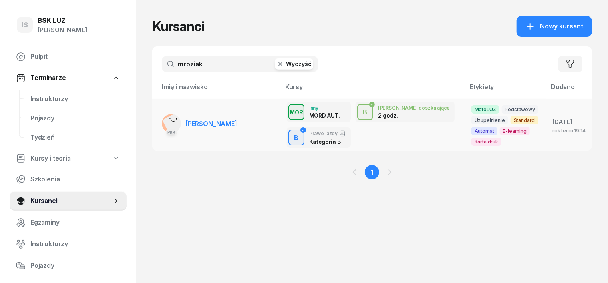
type input "mroziak"
click at [162, 121] on rect at bounding box center [175, 124] width 26 height 26
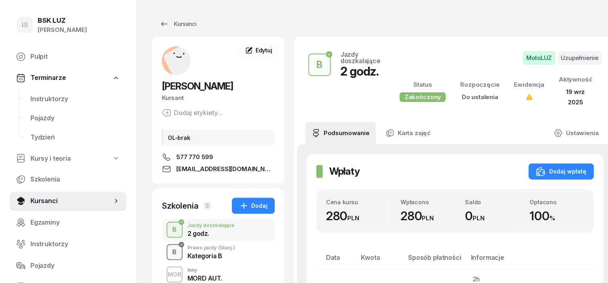
click at [169, 254] on div "B" at bounding box center [174, 253] width 11 height 14
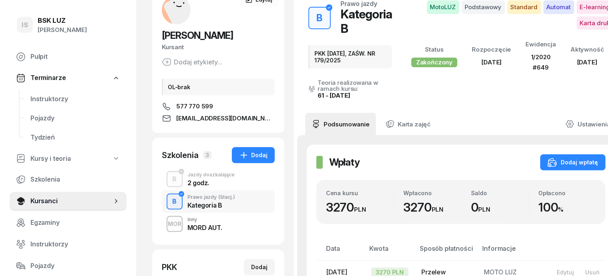
scroll to position [50, 0]
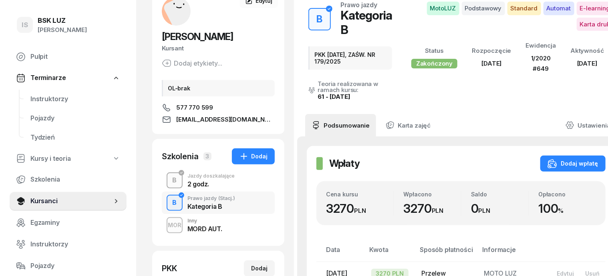
click at [169, 179] on div "B" at bounding box center [174, 181] width 11 height 14
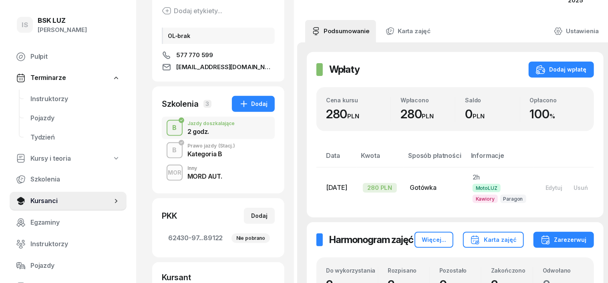
scroll to position [150, 0]
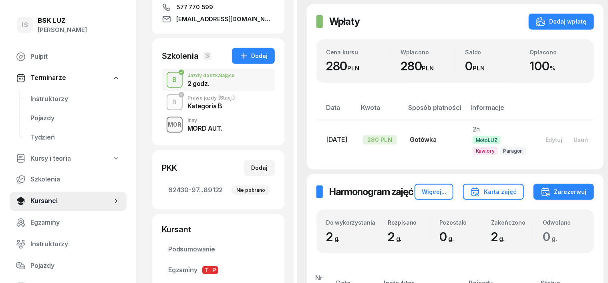
click at [165, 129] on div "MOR" at bounding box center [175, 125] width 20 height 10
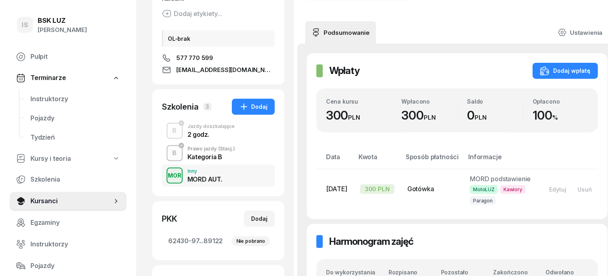
scroll to position [100, 0]
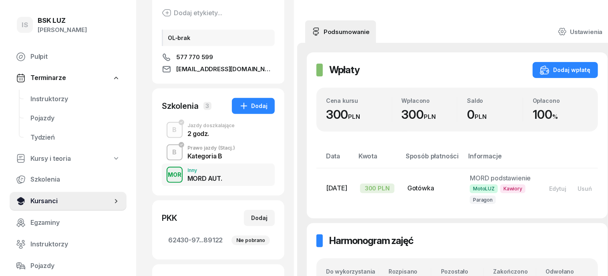
click at [46, 204] on span "Kursanci" at bounding box center [71, 201] width 82 height 10
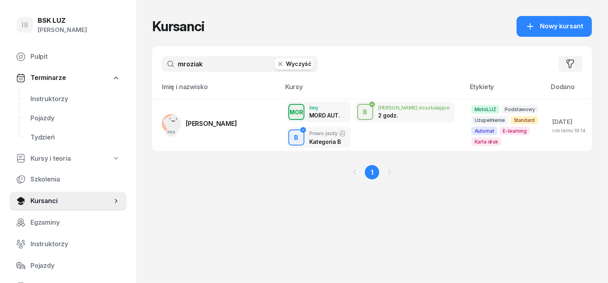
click at [278, 65] on icon "button" at bounding box center [280, 64] width 4 height 4
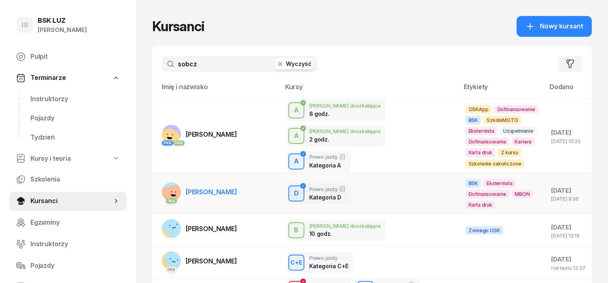
type input "sobcz"
click at [161, 193] on rect at bounding box center [174, 197] width 26 height 26
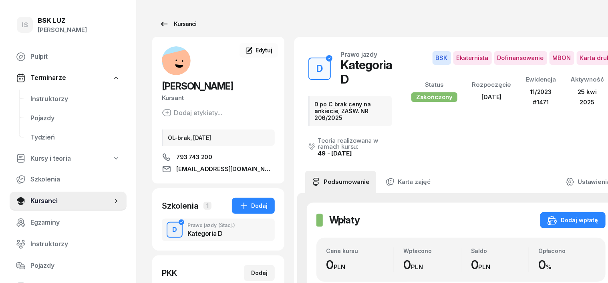
click at [176, 25] on div "Kursanci" at bounding box center [177, 24] width 37 height 10
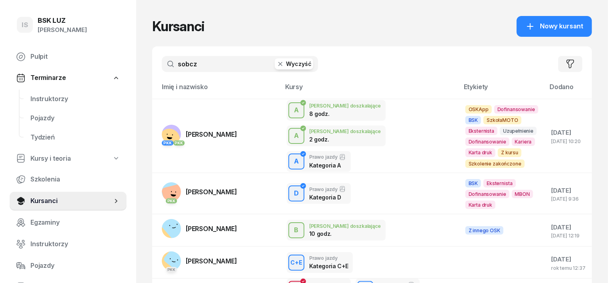
click at [276, 65] on icon "button" at bounding box center [280, 64] width 8 height 8
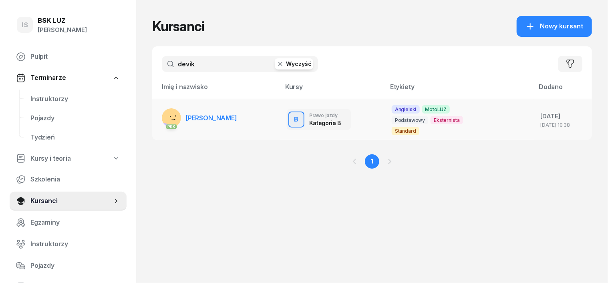
type input "devik"
click at [159, 110] on rect at bounding box center [173, 114] width 29 height 29
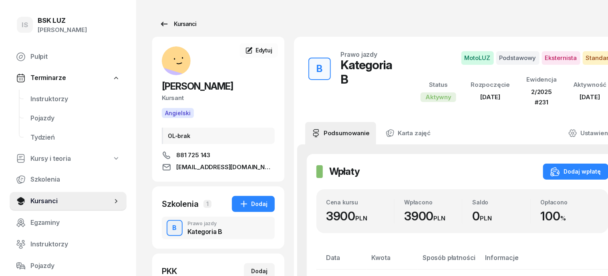
click at [168, 19] on div "Kursanci" at bounding box center [177, 24] width 37 height 10
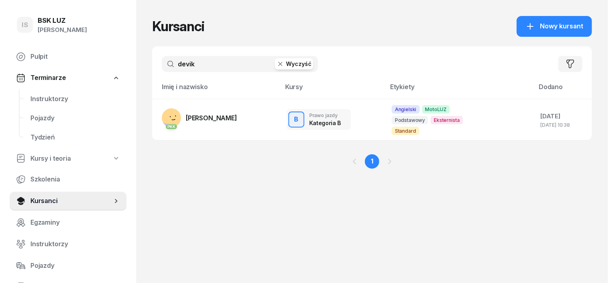
click at [167, 69] on input "devik" at bounding box center [240, 64] width 156 height 16
click at [190, 67] on input "devik" at bounding box center [240, 64] width 156 height 16
type input "d"
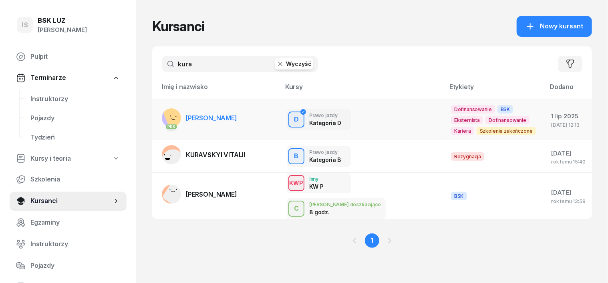
type input "kura"
click at [163, 119] on rect at bounding box center [177, 117] width 28 height 28
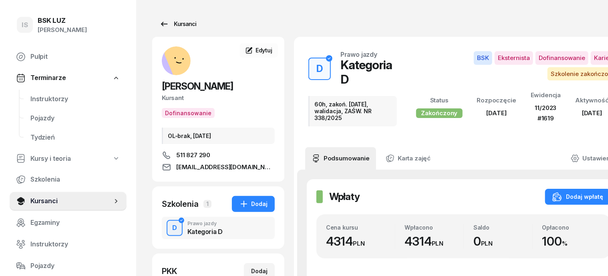
click at [165, 24] on div "Kursanci" at bounding box center [177, 24] width 37 height 10
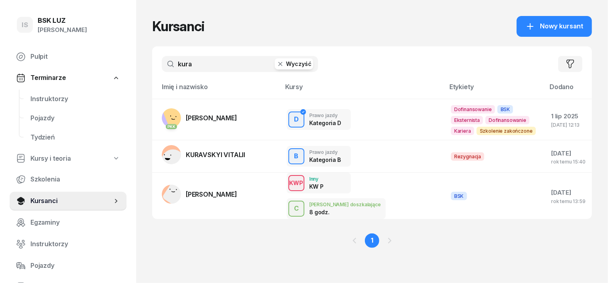
click at [162, 61] on input "kura" at bounding box center [240, 64] width 156 height 16
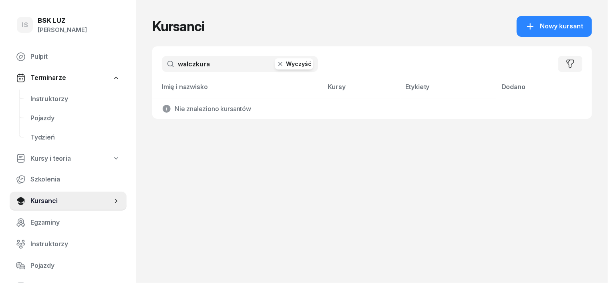
click at [200, 66] on input "walczkura" at bounding box center [240, 64] width 156 height 16
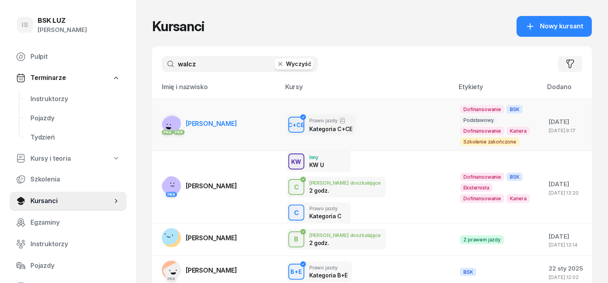
type input "walcz"
click at [158, 118] on rect at bounding box center [172, 127] width 30 height 30
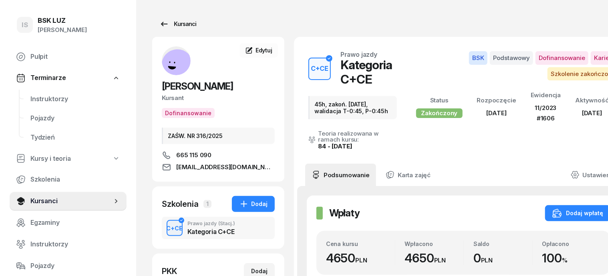
click at [167, 26] on div "Kursanci" at bounding box center [177, 24] width 37 height 10
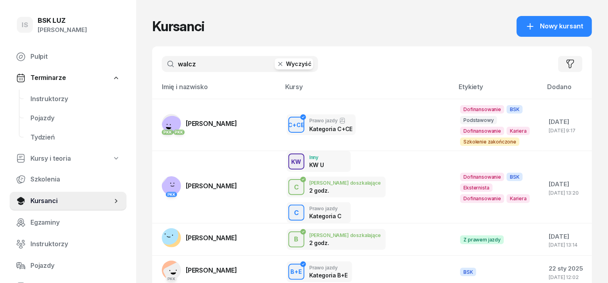
click at [276, 63] on icon "button" at bounding box center [280, 64] width 8 height 8
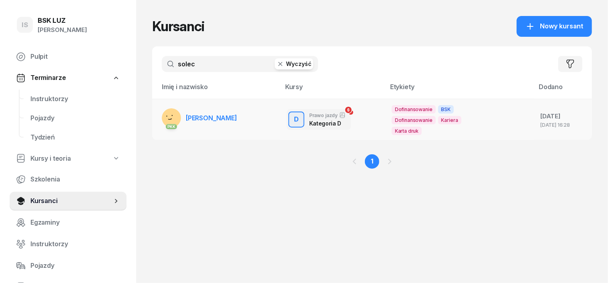
type input "solec"
click at [159, 118] on rect at bounding box center [172, 118] width 28 height 28
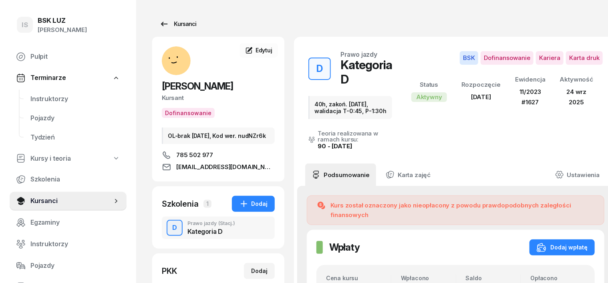
click at [174, 24] on div "Kursanci" at bounding box center [177, 24] width 37 height 10
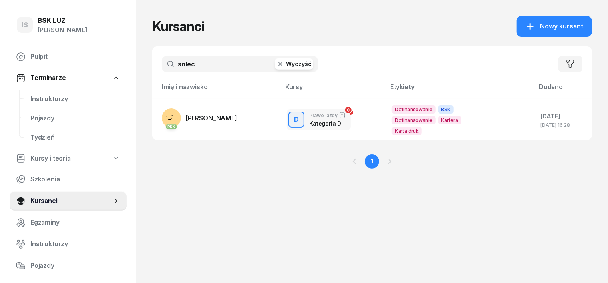
click at [275, 68] on button "Wyczyść" at bounding box center [294, 63] width 38 height 11
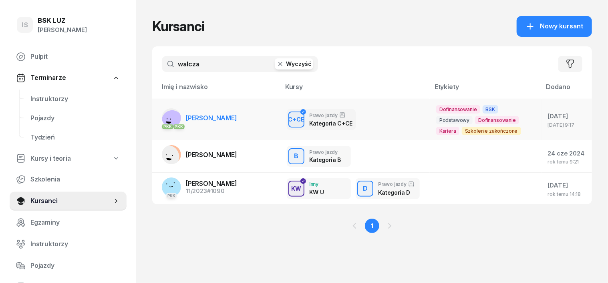
type input "walcza"
click at [162, 121] on div "PKK PKK" at bounding box center [171, 126] width 19 height 10
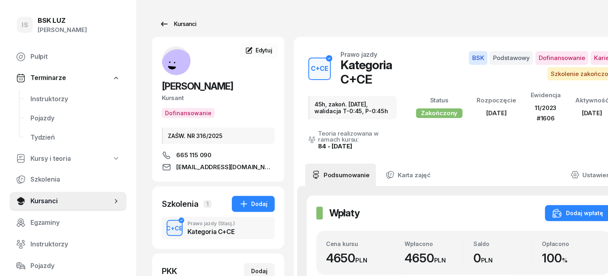
click at [176, 24] on div "Kursanci" at bounding box center [177, 24] width 37 height 10
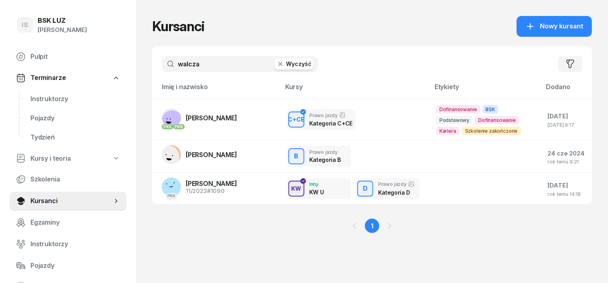
click at [276, 66] on icon "button" at bounding box center [280, 64] width 8 height 8
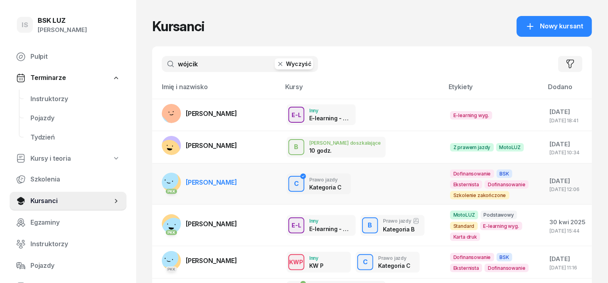
type input "wójcik"
click at [162, 188] on div "PKK" at bounding box center [171, 191] width 19 height 10
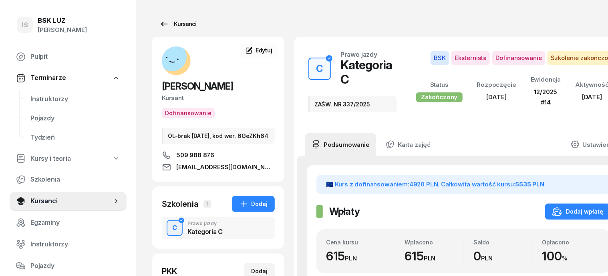
click at [172, 24] on div "Kursanci" at bounding box center [177, 24] width 37 height 10
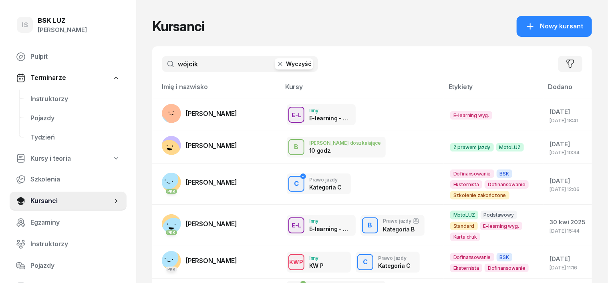
click at [276, 65] on icon "button" at bounding box center [280, 64] width 8 height 8
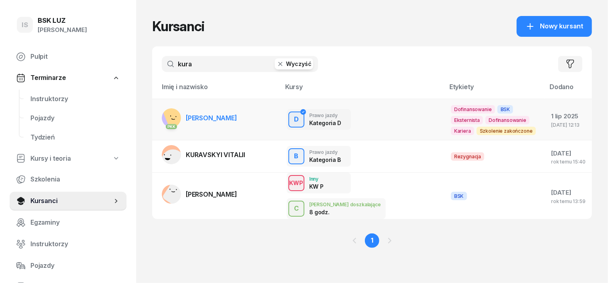
type input "kura"
click at [163, 116] on rect at bounding box center [177, 117] width 28 height 28
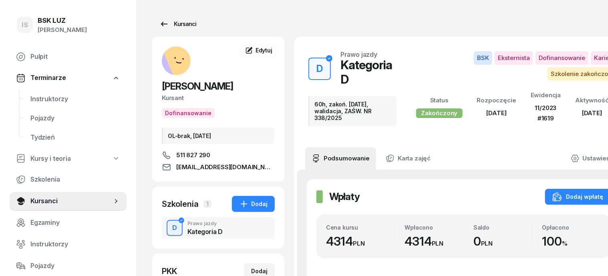
click at [175, 26] on div "Kursanci" at bounding box center [177, 24] width 37 height 10
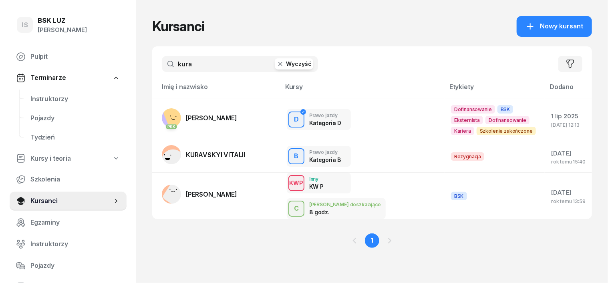
click at [276, 66] on icon "button" at bounding box center [280, 64] width 8 height 8
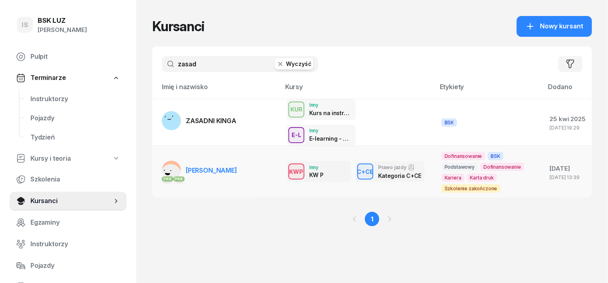
type input "zasad"
click at [158, 162] on rect at bounding box center [170, 174] width 25 height 25
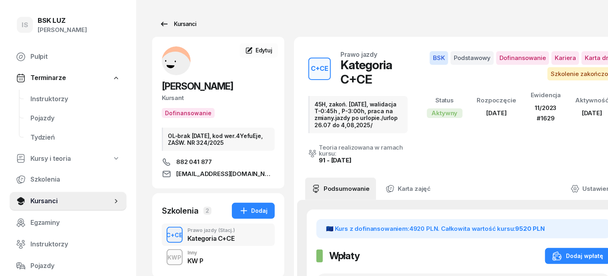
click at [174, 23] on div "Kursanci" at bounding box center [177, 24] width 37 height 10
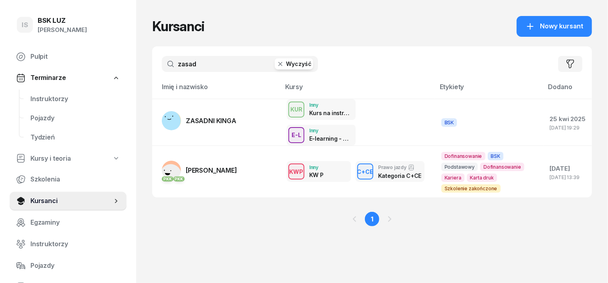
click at [276, 64] on icon "button" at bounding box center [280, 64] width 8 height 8
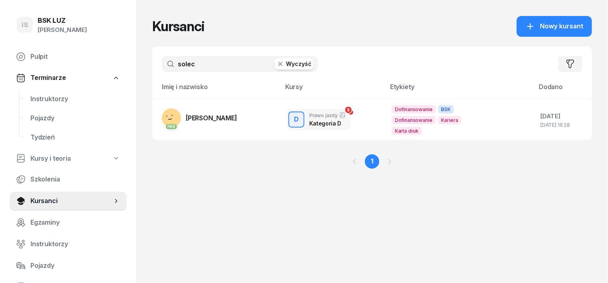
type input "solec"
click at [158, 120] on rect at bounding box center [172, 118] width 28 height 28
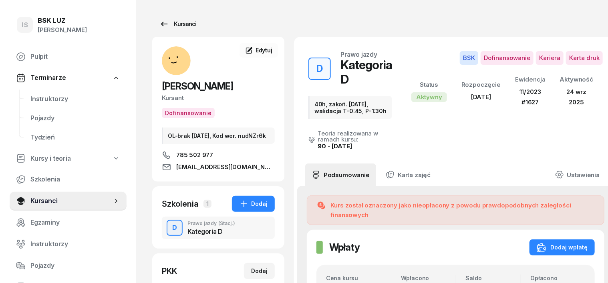
click at [163, 27] on div "Kursanci" at bounding box center [177, 24] width 37 height 10
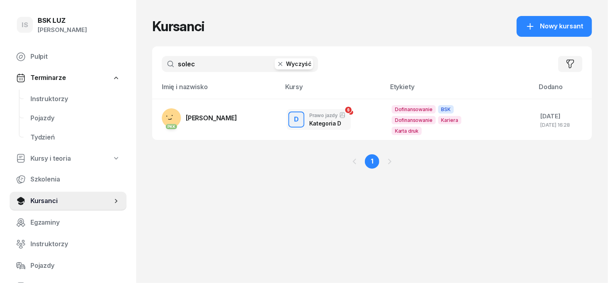
click at [276, 63] on icon "button" at bounding box center [280, 64] width 8 height 8
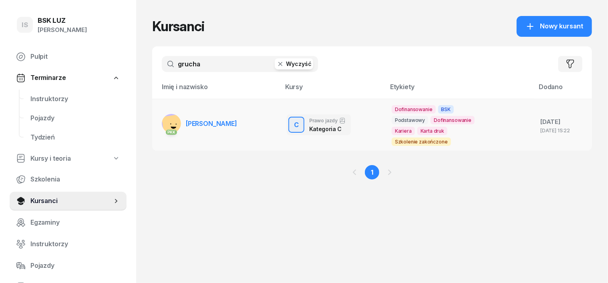
type input "grucha"
click at [161, 125] on rect at bounding box center [173, 126] width 24 height 24
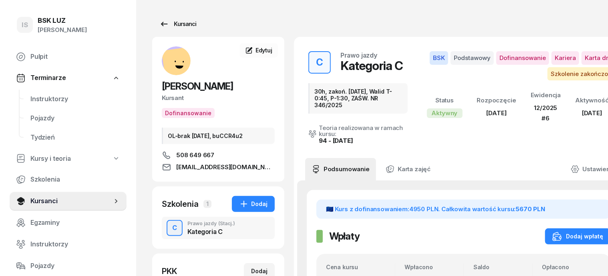
click at [162, 27] on div "Kursanci" at bounding box center [177, 24] width 37 height 10
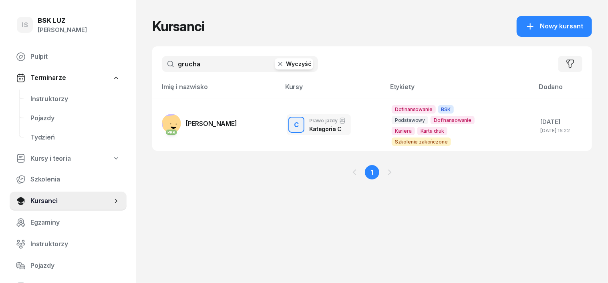
click at [276, 61] on icon "button" at bounding box center [280, 64] width 8 height 8
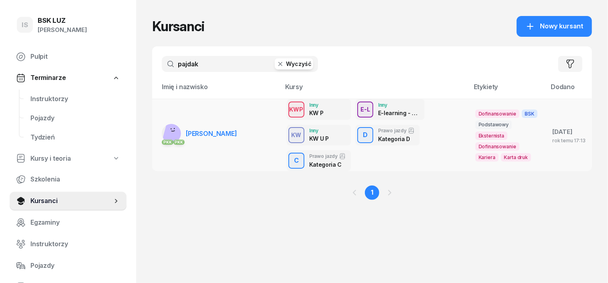
type input "pajdak"
click at [162, 129] on rect at bounding box center [174, 133] width 24 height 24
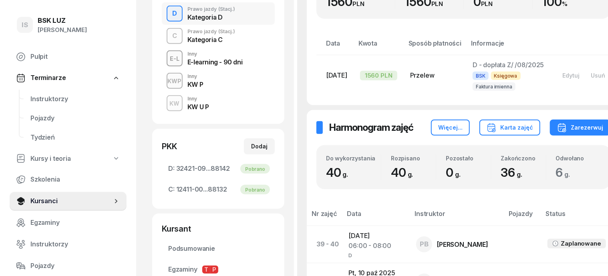
scroll to position [100, 0]
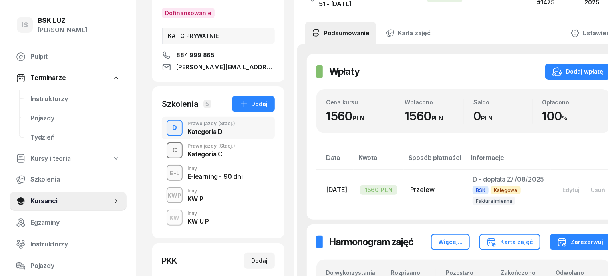
click at [169, 151] on div "C" at bounding box center [174, 151] width 11 height 14
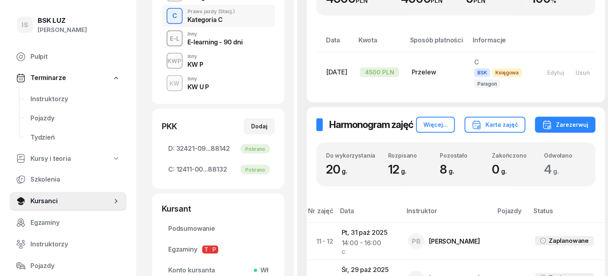
scroll to position [150, 0]
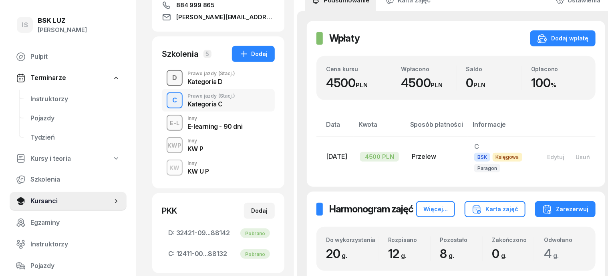
click at [169, 80] on div "D" at bounding box center [174, 78] width 11 height 14
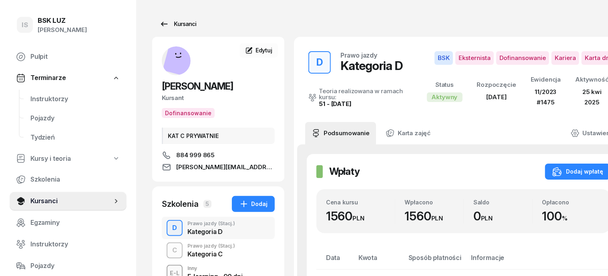
click at [165, 26] on div "Kursanci" at bounding box center [177, 24] width 37 height 10
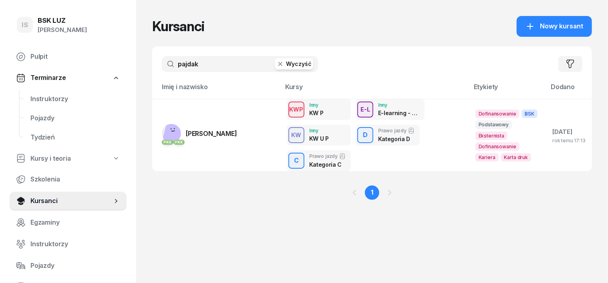
click at [276, 64] on icon "button" at bounding box center [280, 64] width 8 height 8
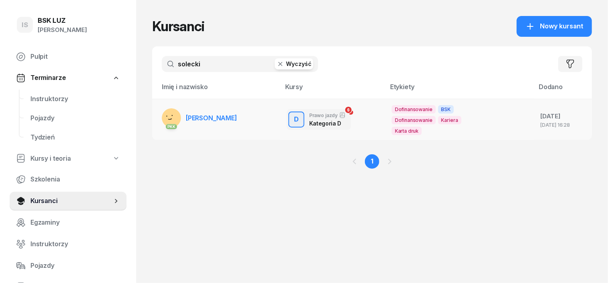
type input "solecki"
click at [158, 119] on rect at bounding box center [172, 118] width 28 height 28
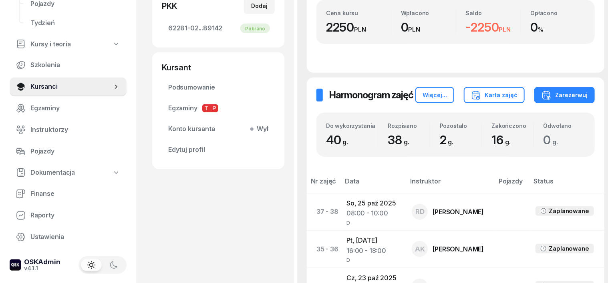
scroll to position [51, 0]
